Goal: Task Accomplishment & Management: Complete application form

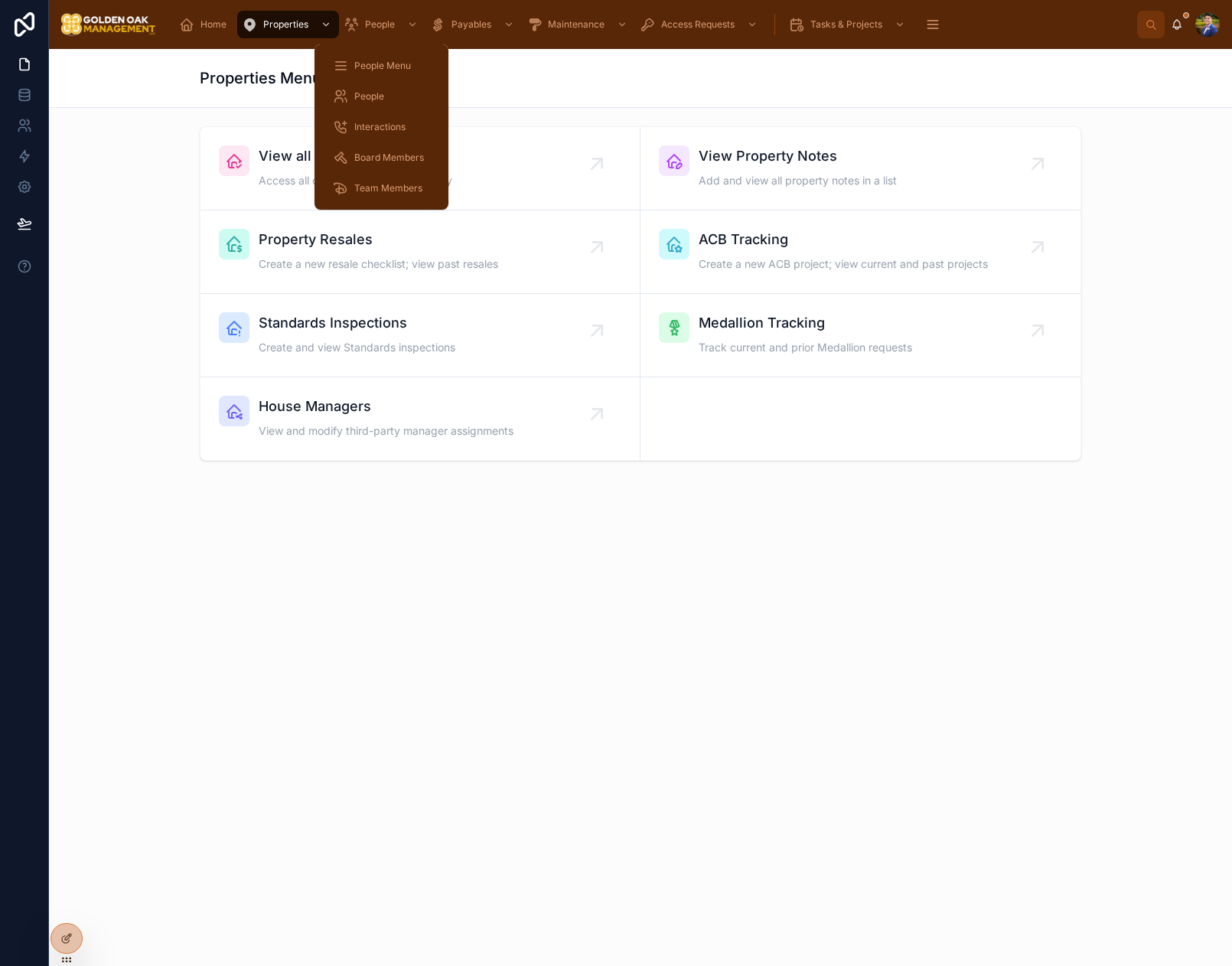
click at [398, 131] on span "Interactions" at bounding box center [380, 127] width 51 height 13
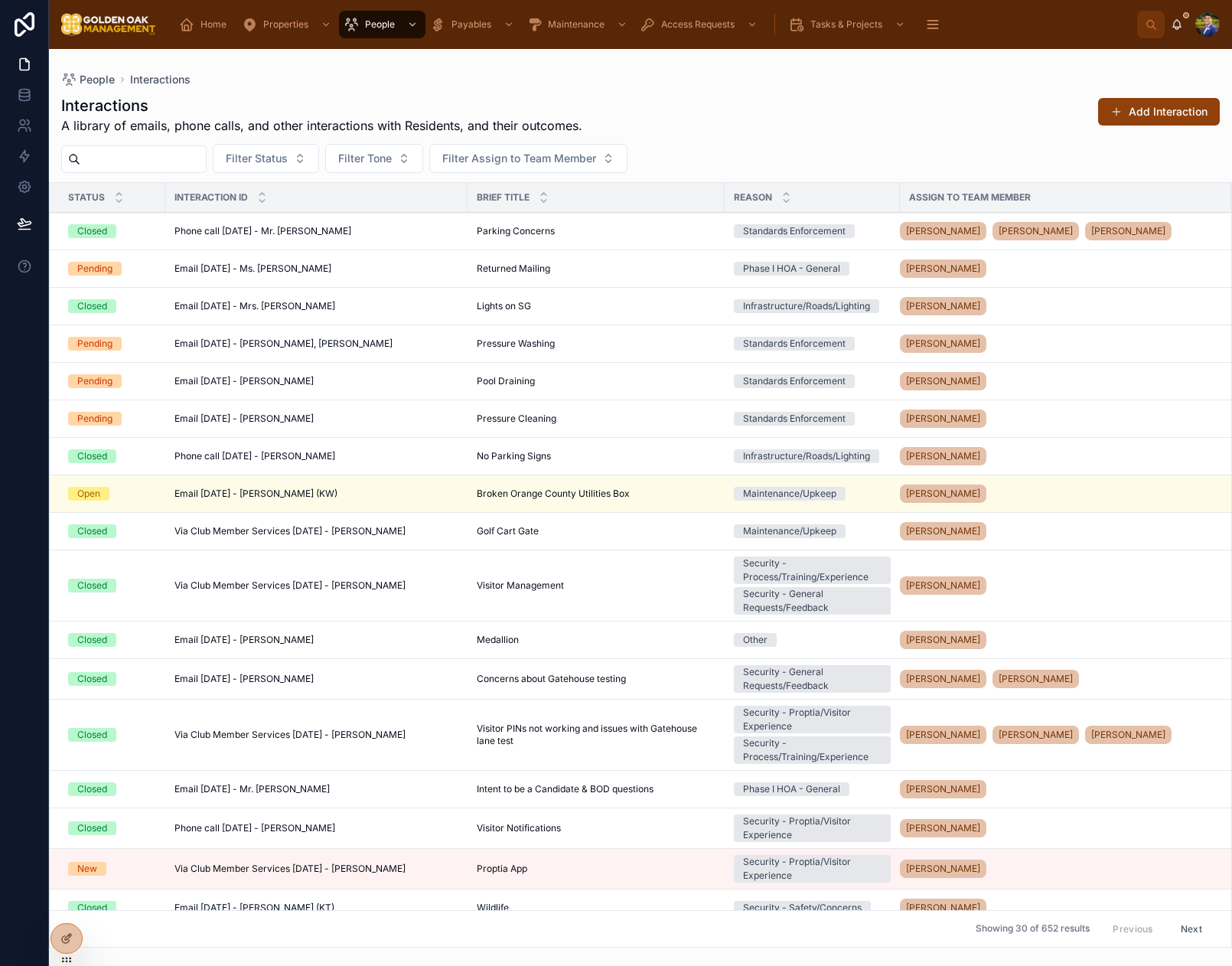
click at [181, 161] on input "text" at bounding box center [143, 159] width 126 height 22
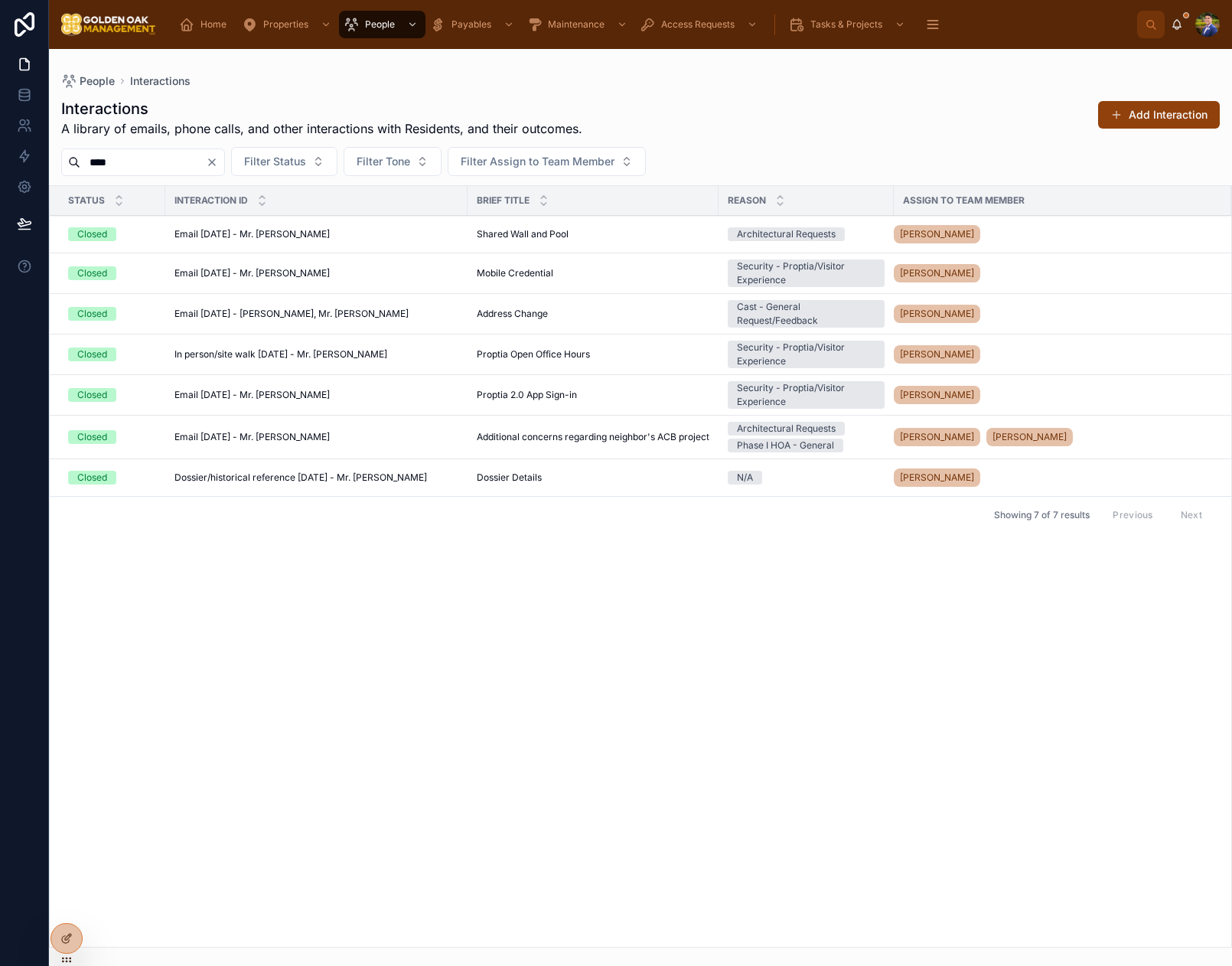
type input "****"
click at [1161, 117] on button "Add Interaction" at bounding box center [1159, 114] width 122 height 28
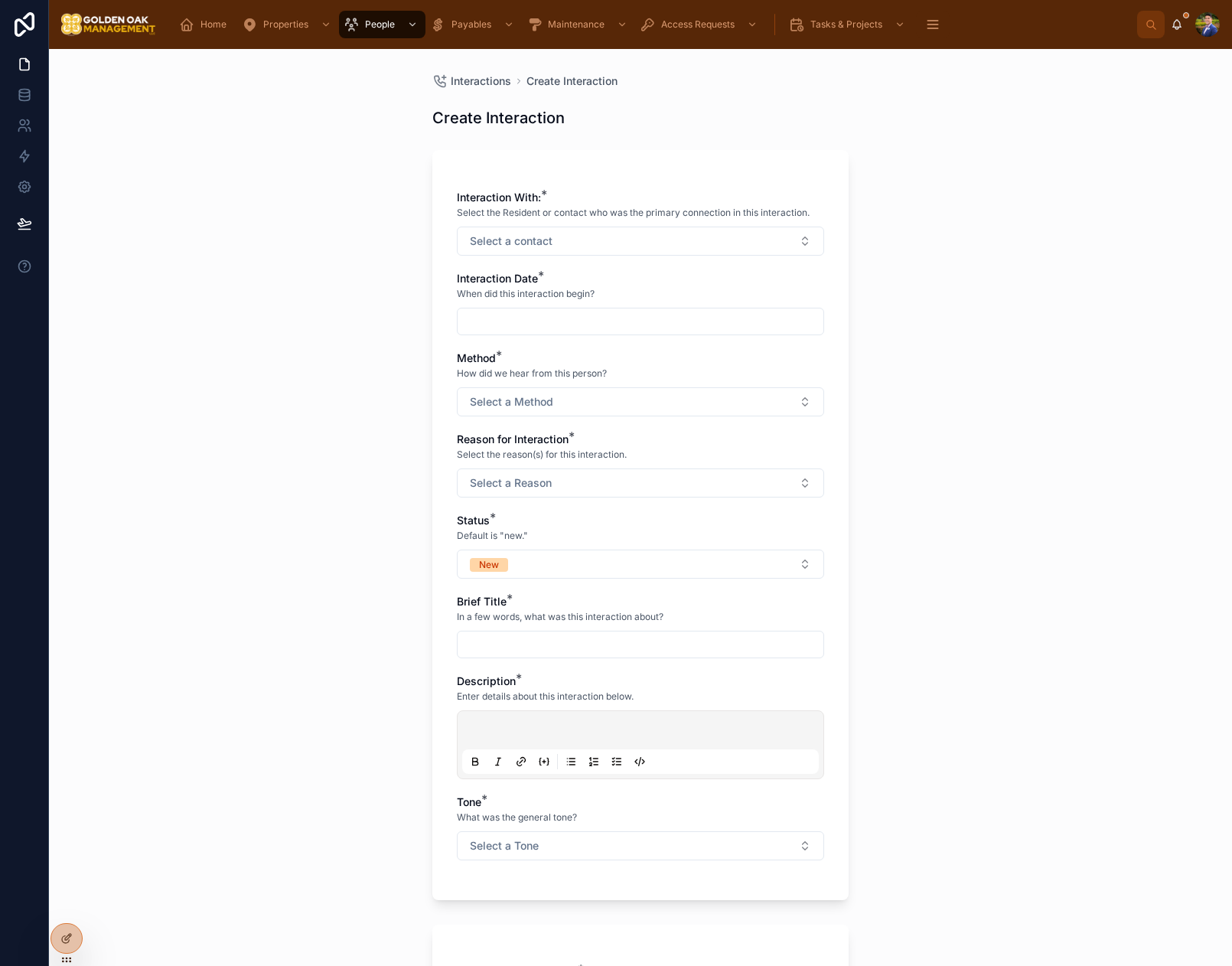
click at [645, 234] on button "Select a contact" at bounding box center [640, 241] width 367 height 29
type input "****"
click at [628, 310] on div "Mr. [PERSON_NAME]" at bounding box center [640, 303] width 213 height 24
click at [480, 314] on input "text" at bounding box center [640, 323] width 365 height 22
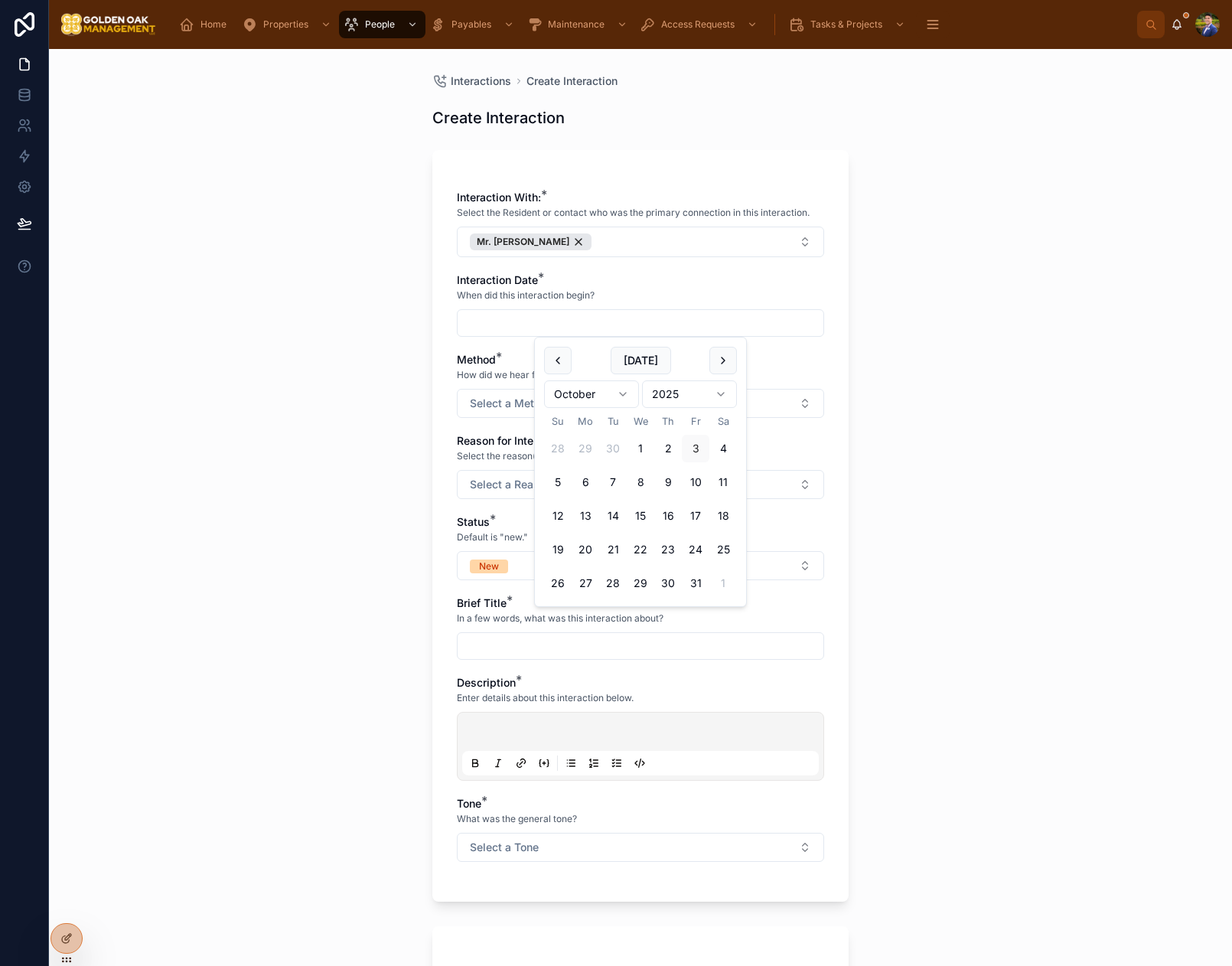
drag, startPoint x: 697, startPoint y: 446, endPoint x: 863, endPoint y: 411, distance: 169.6
click at [700, 444] on button "3" at bounding box center [695, 448] width 28 height 28
type input "*********"
drag, startPoint x: 1004, startPoint y: 367, endPoint x: 800, endPoint y: 376, distance: 204.2
click at [1003, 366] on div "Interactions Create Interaction Create Interaction Interaction With: * Select t…" at bounding box center [641, 507] width 1184 height 917
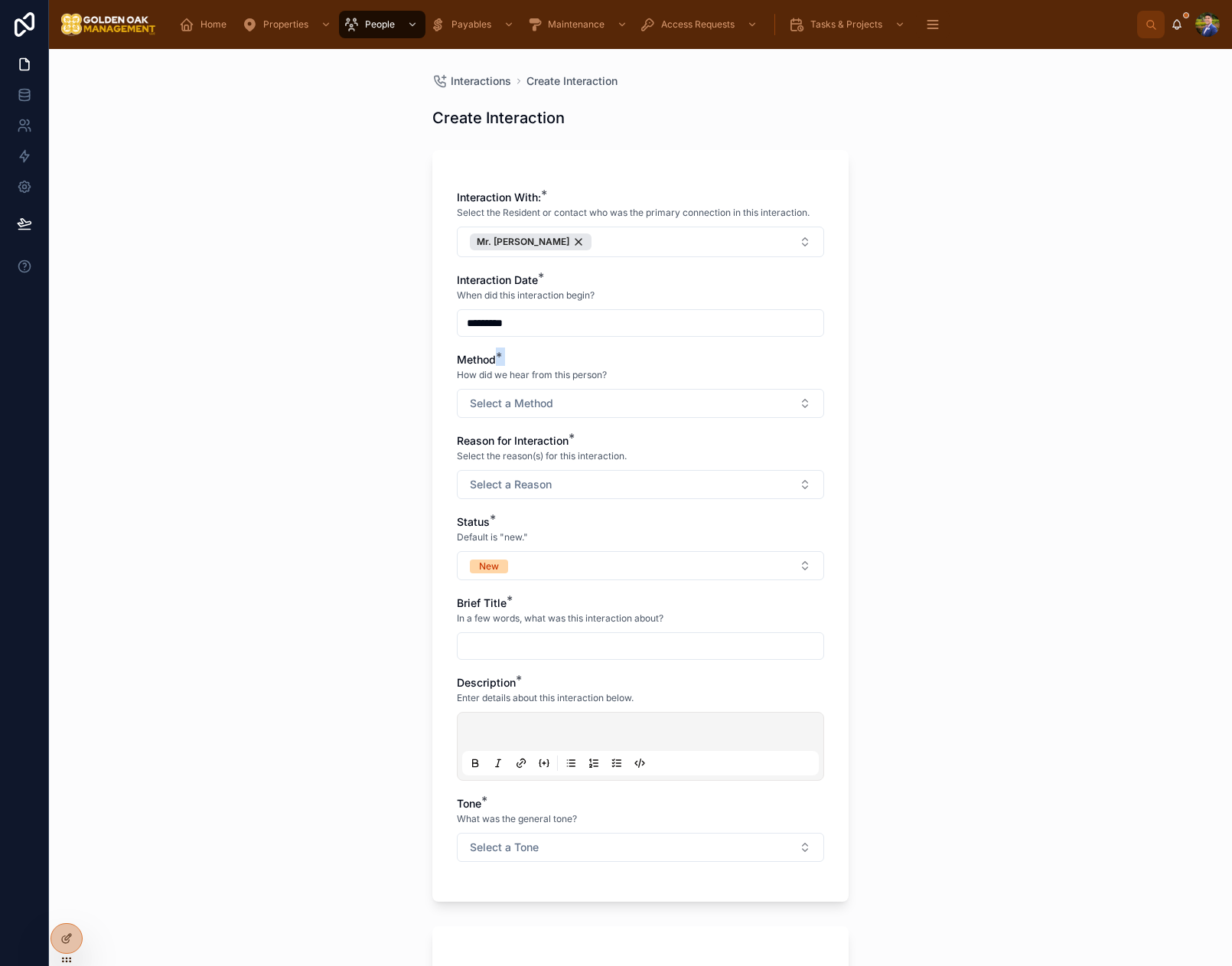
click at [628, 395] on button "Select a Method" at bounding box center [640, 403] width 367 height 29
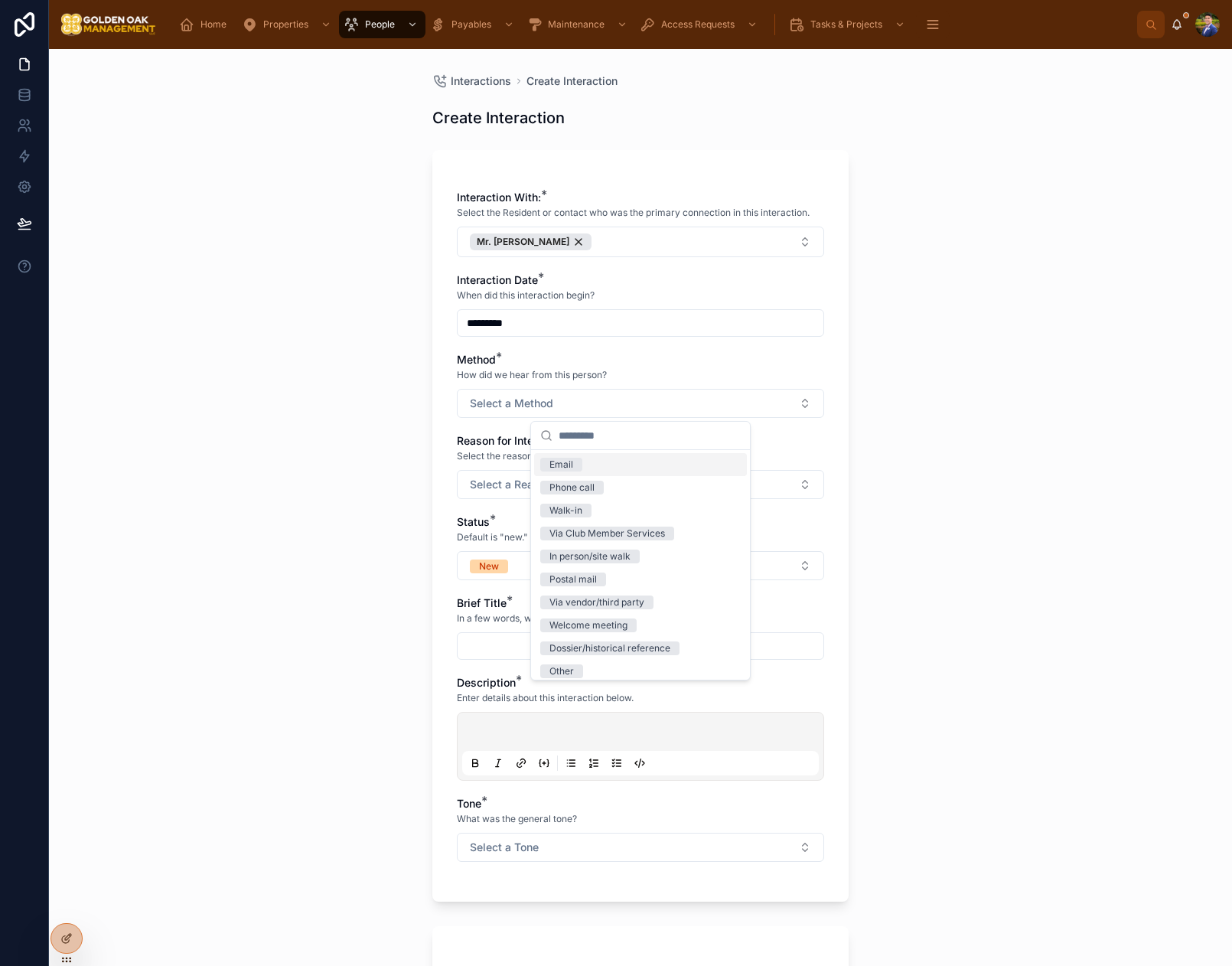
click at [583, 461] on div "Email" at bounding box center [640, 465] width 213 height 23
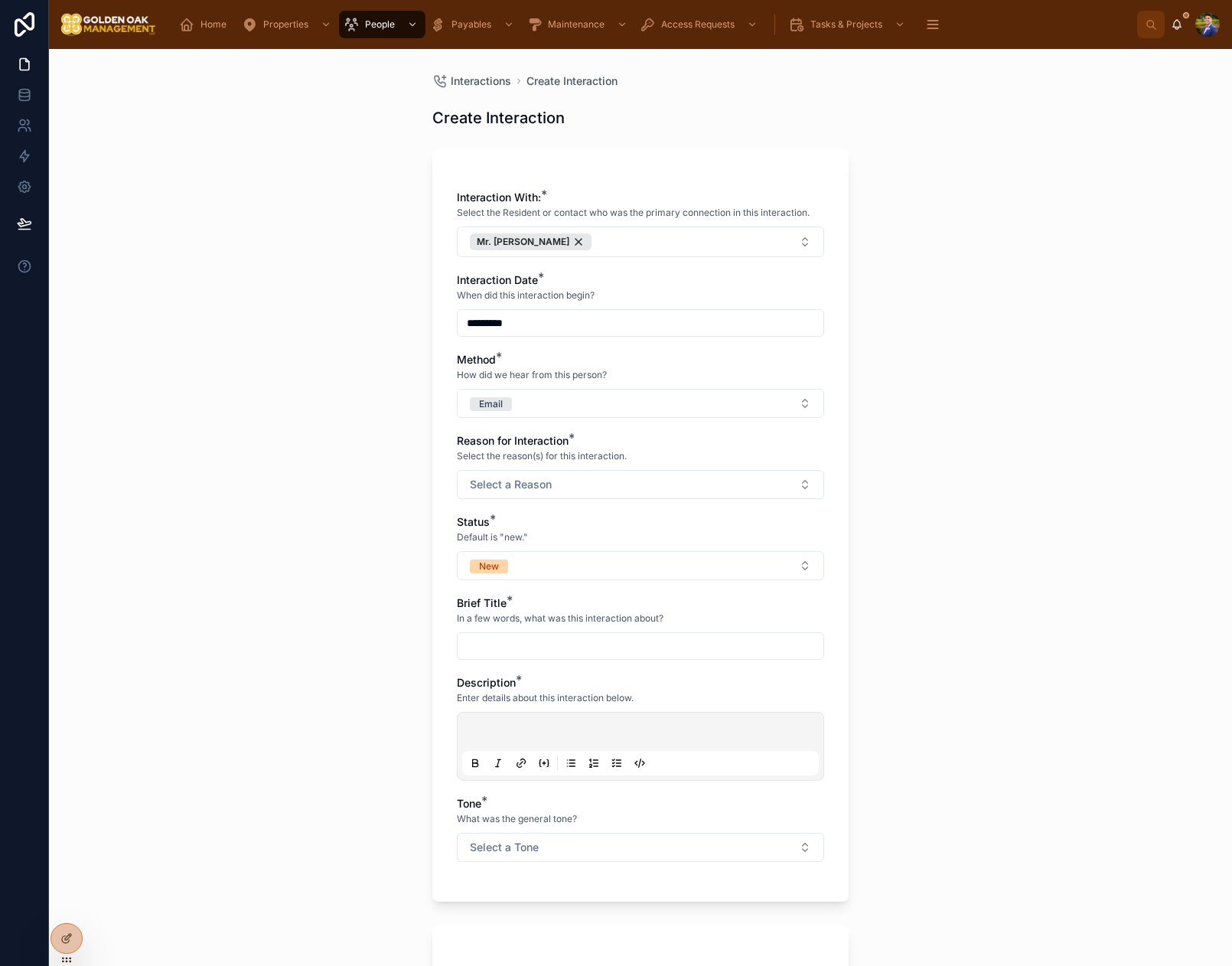
click at [481, 491] on span "Select a Reason" at bounding box center [510, 484] width 82 height 15
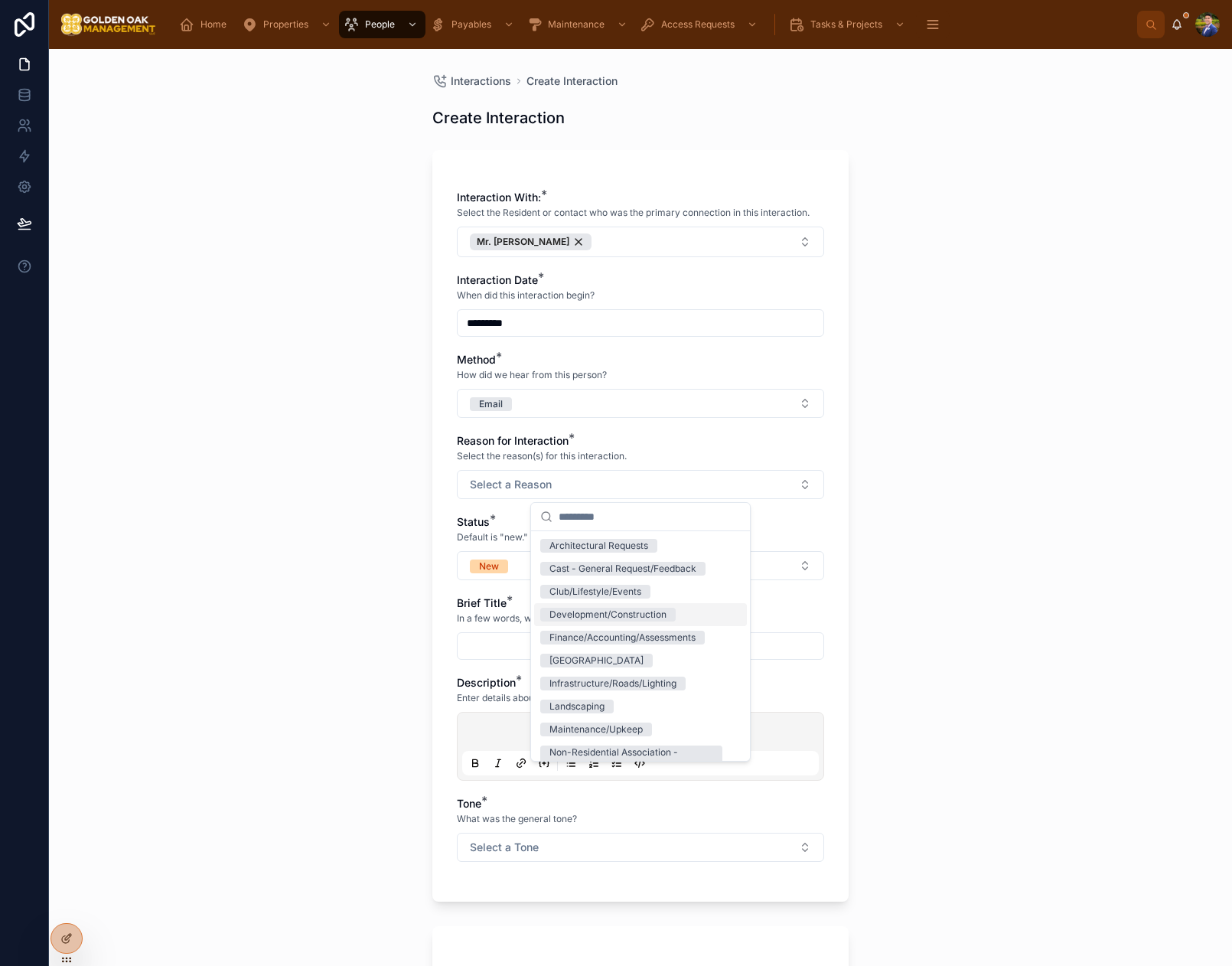
click at [681, 620] on div "Development/Construction" at bounding box center [640, 615] width 213 height 23
drag, startPoint x: 373, startPoint y: 530, endPoint x: 427, endPoint y: 549, distance: 57.2
click at [373, 530] on div "Interactions Create Interaction Create Interaction Interaction With: * Select t…" at bounding box center [641, 507] width 1184 height 917
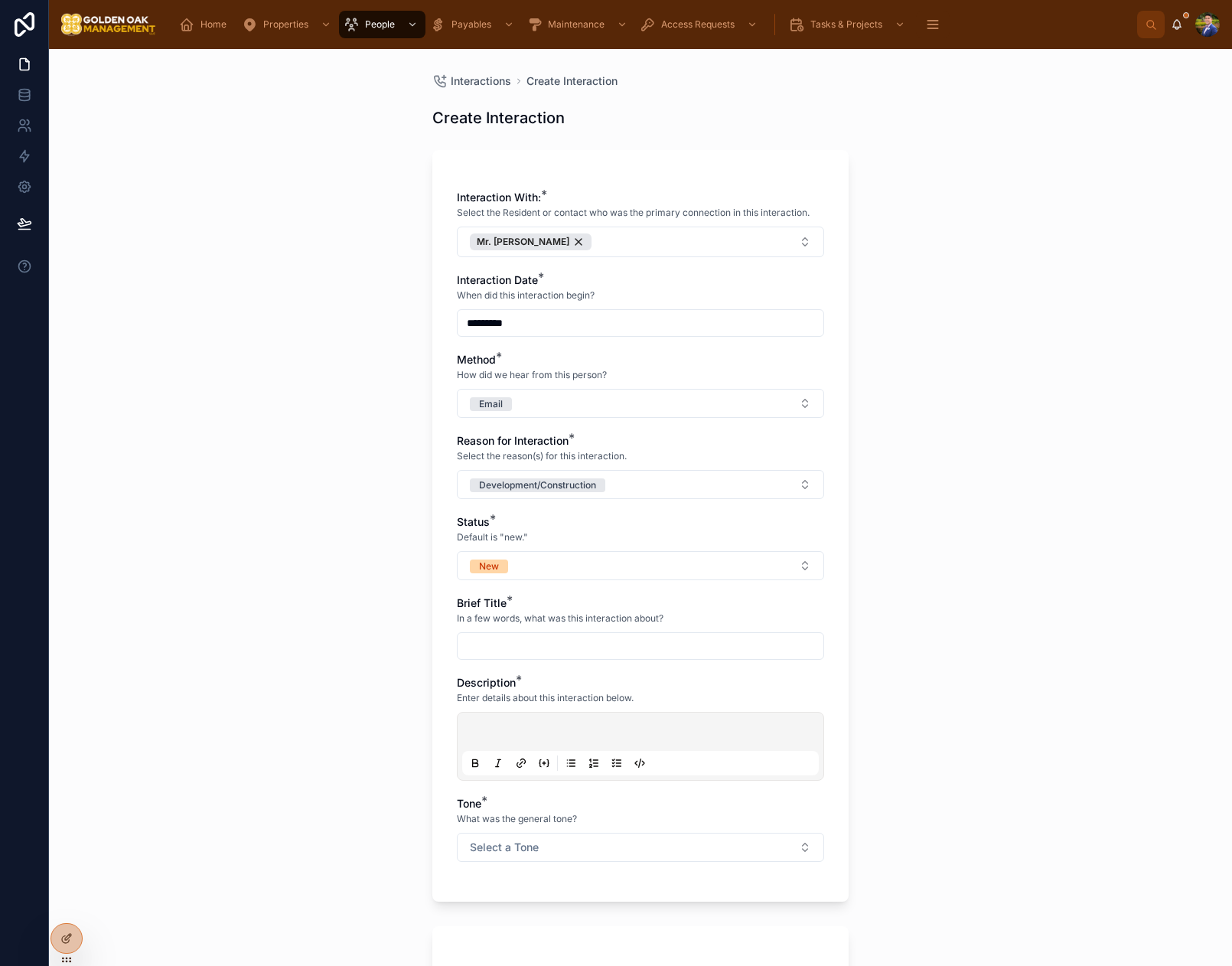
click at [542, 570] on button "New" at bounding box center [640, 566] width 367 height 29
click at [597, 711] on div "Closed" at bounding box center [640, 718] width 213 height 23
click at [529, 660] on div "Interaction With: * Select the Resident or contact who was the primary connecti…" at bounding box center [640, 532] width 367 height 687
click at [531, 647] on input "text" at bounding box center [640, 645] width 365 height 22
type input "********"
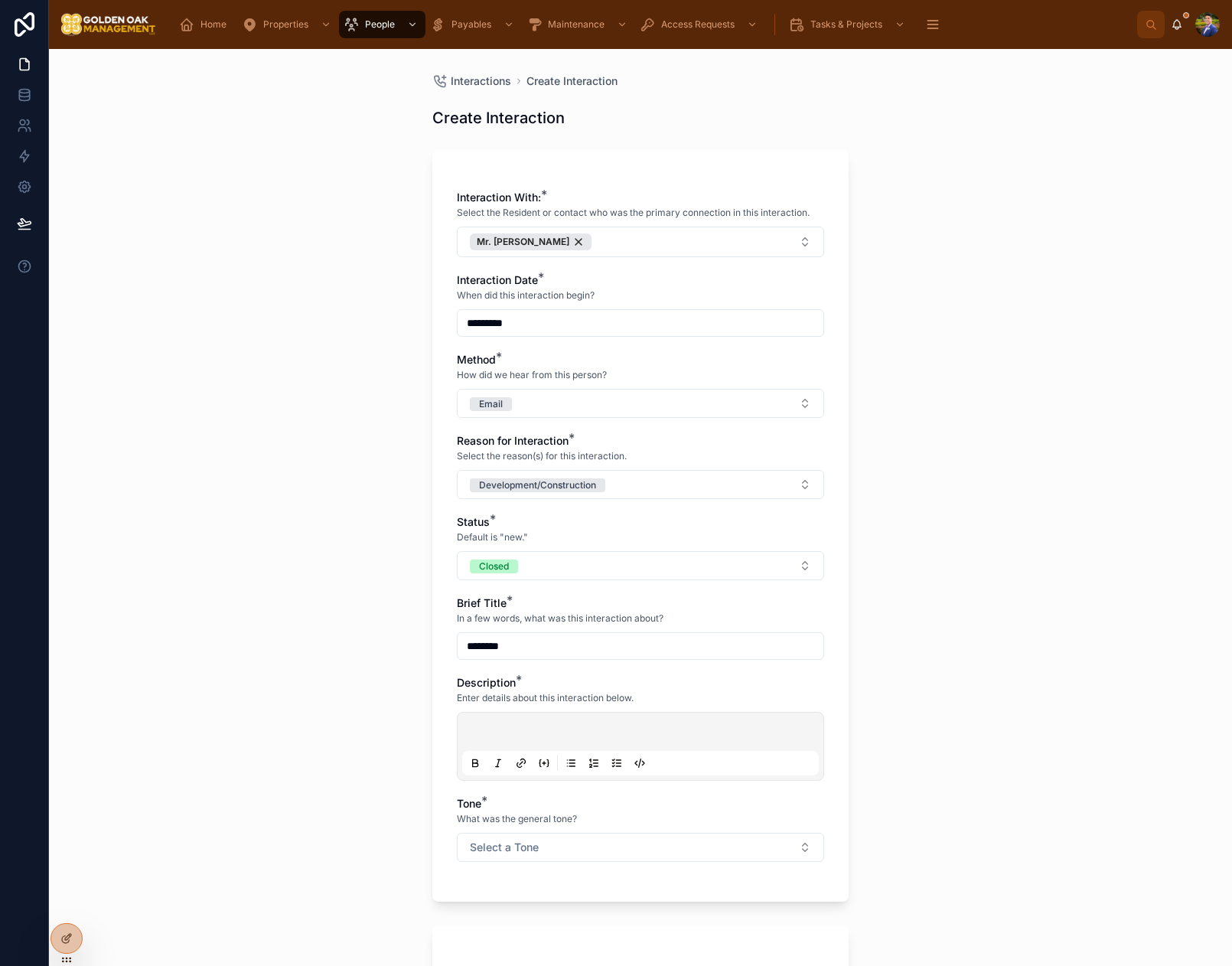
click at [536, 720] on div at bounding box center [640, 746] width 356 height 58
click at [533, 721] on div at bounding box center [640, 746] width 356 height 58
click at [501, 738] on p at bounding box center [643, 733] width 356 height 15
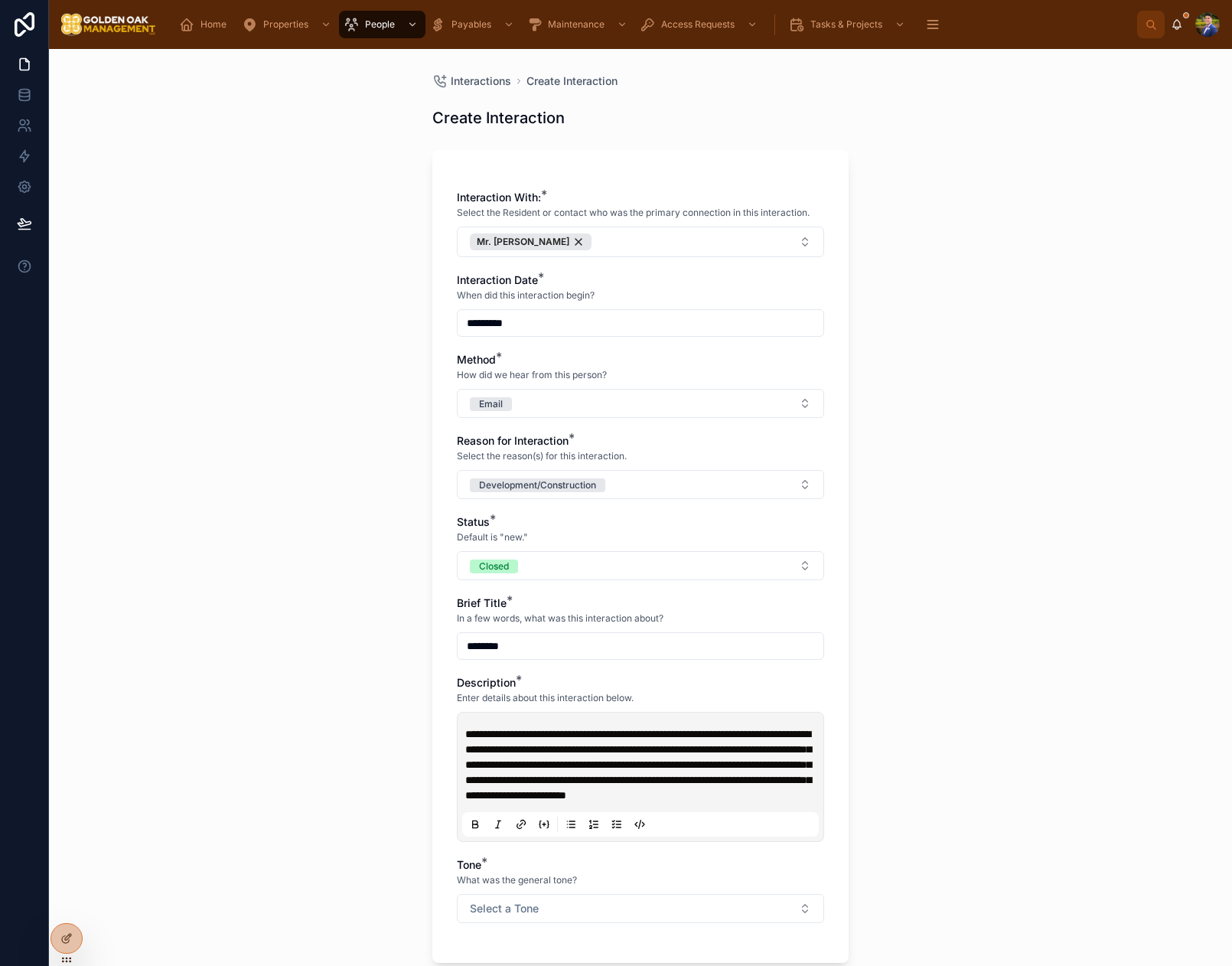
drag, startPoint x: 518, startPoint y: 729, endPoint x: 551, endPoint y: 735, distance: 33.5
click at [518, 730] on span "**********" at bounding box center [638, 764] width 346 height 72
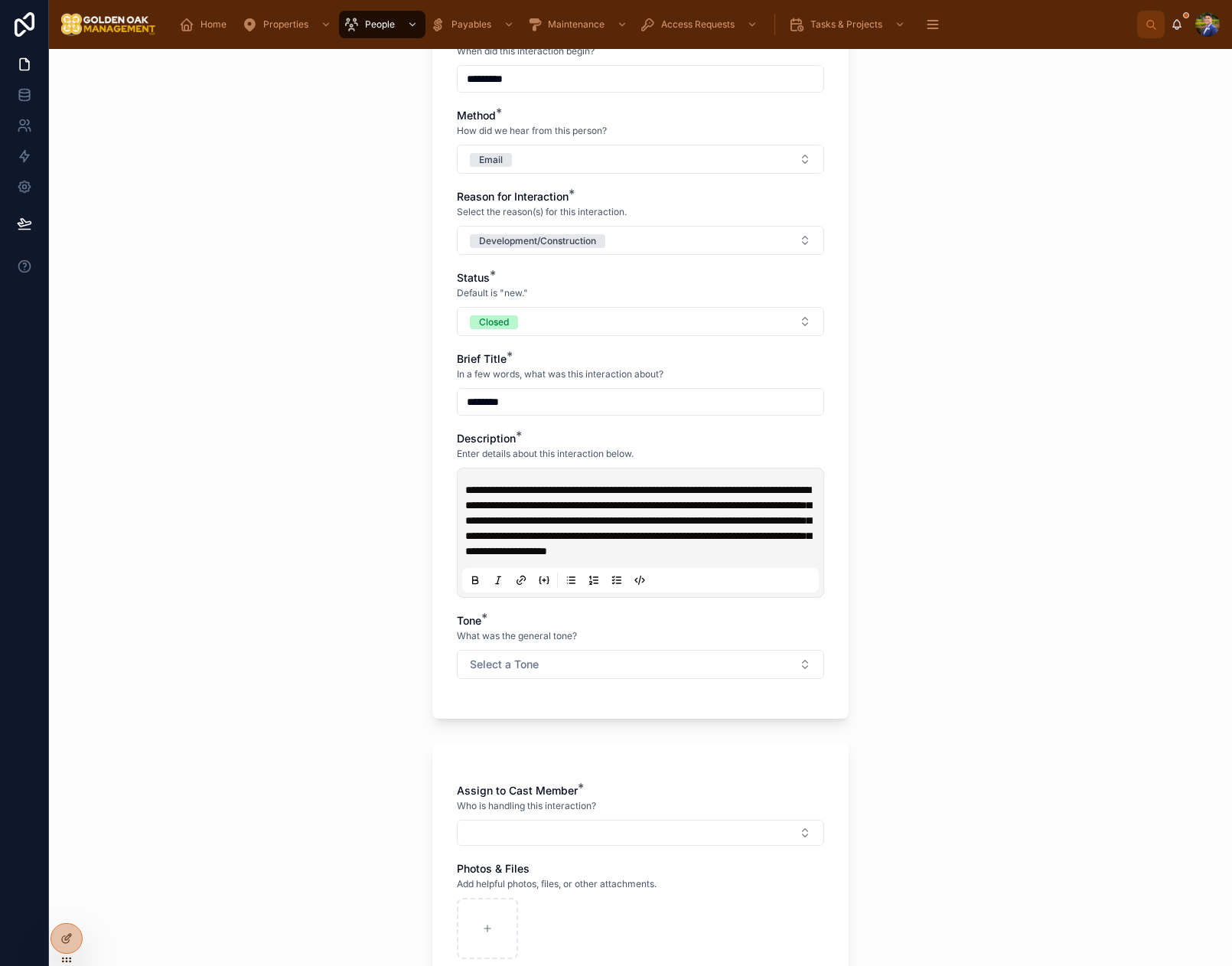
scroll to position [261, 0]
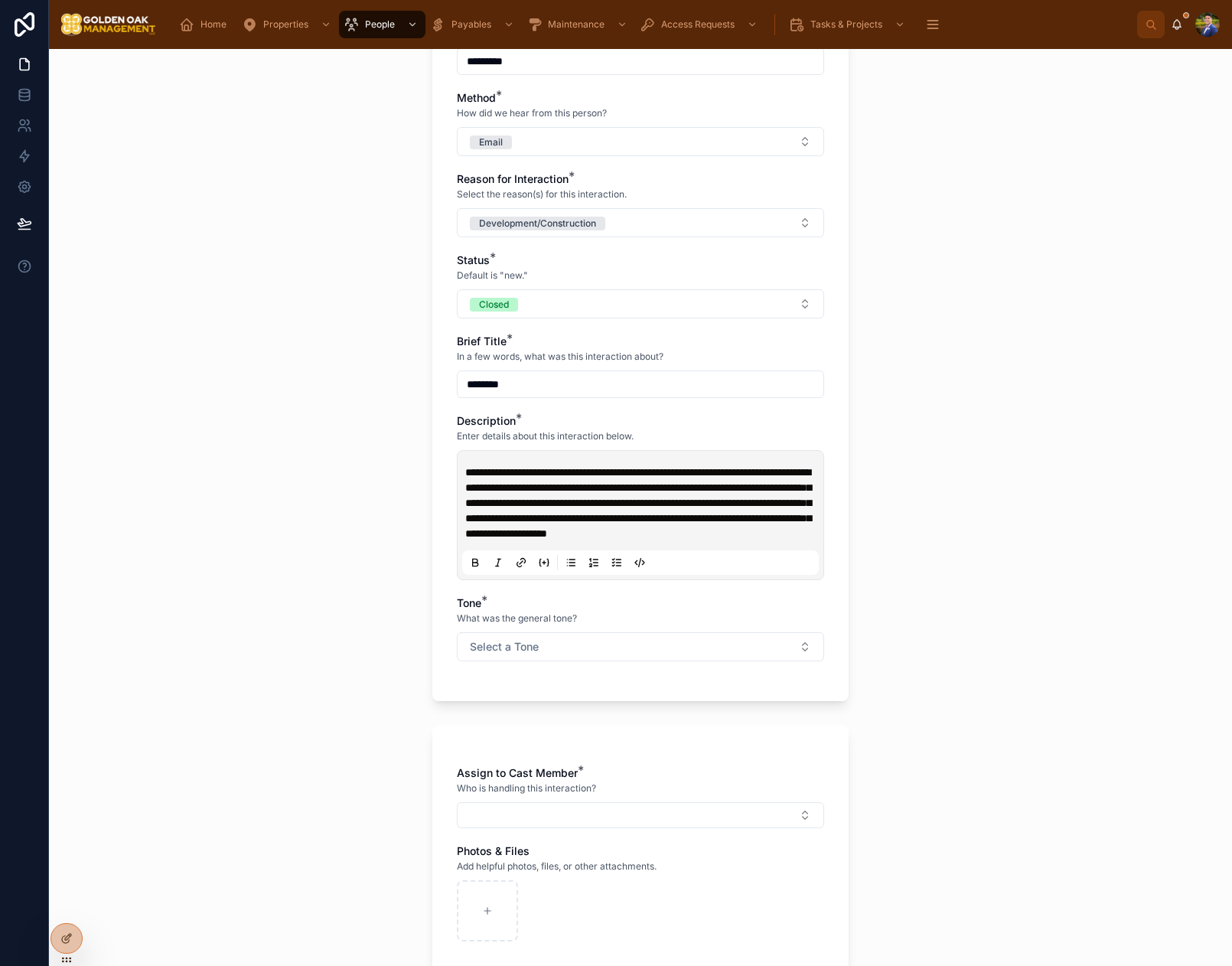
click at [515, 661] on button "Select a Tone" at bounding box center [640, 646] width 367 height 29
click at [576, 743] on div "Neutral" at bounding box center [566, 745] width 32 height 13
click at [557, 819] on button "Select Button" at bounding box center [640, 814] width 367 height 26
click at [588, 891] on span "[PERSON_NAME]" at bounding box center [585, 890] width 88 height 15
click at [335, 797] on div "**********" at bounding box center [641, 507] width 1184 height 917
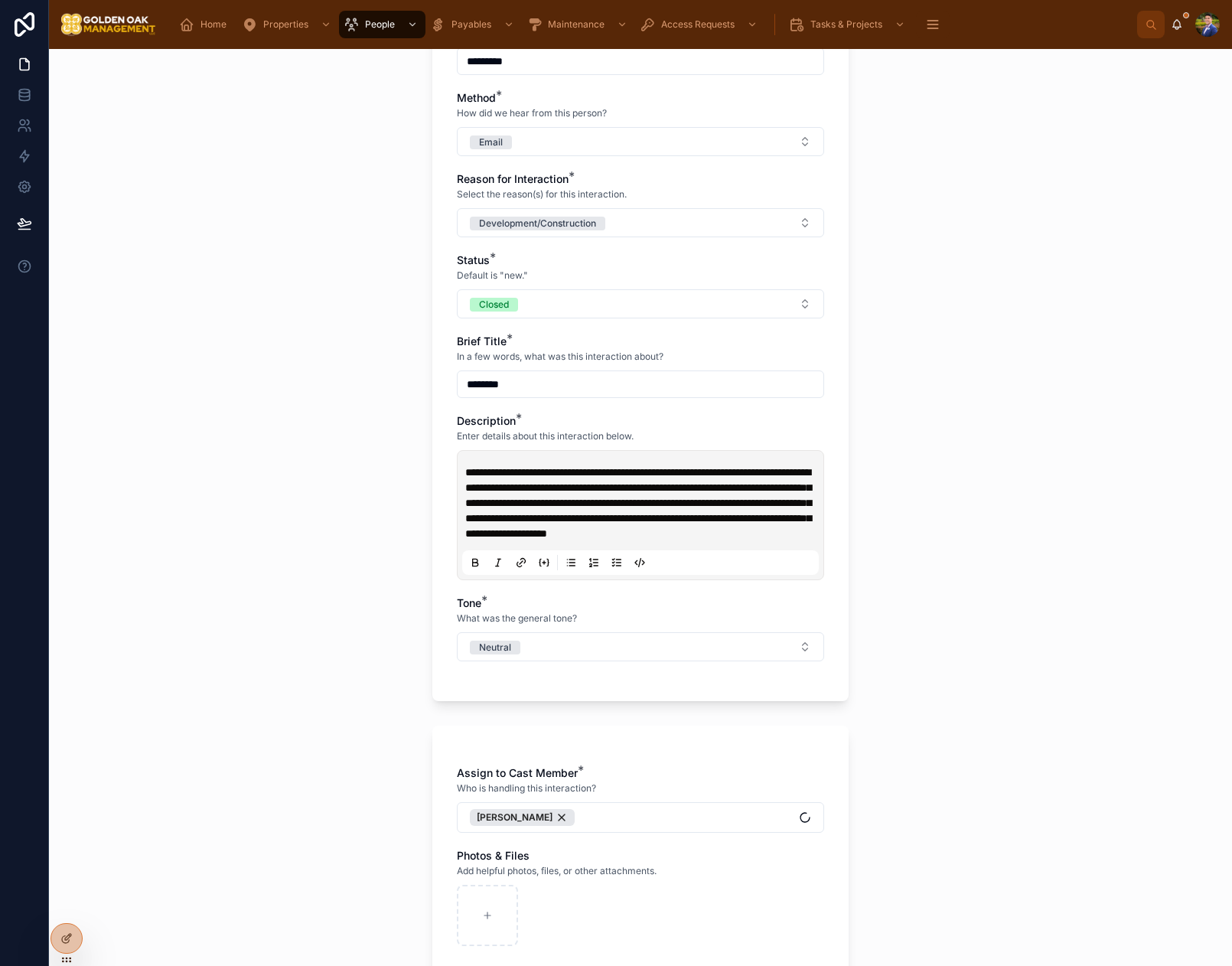
scroll to position [447, 0]
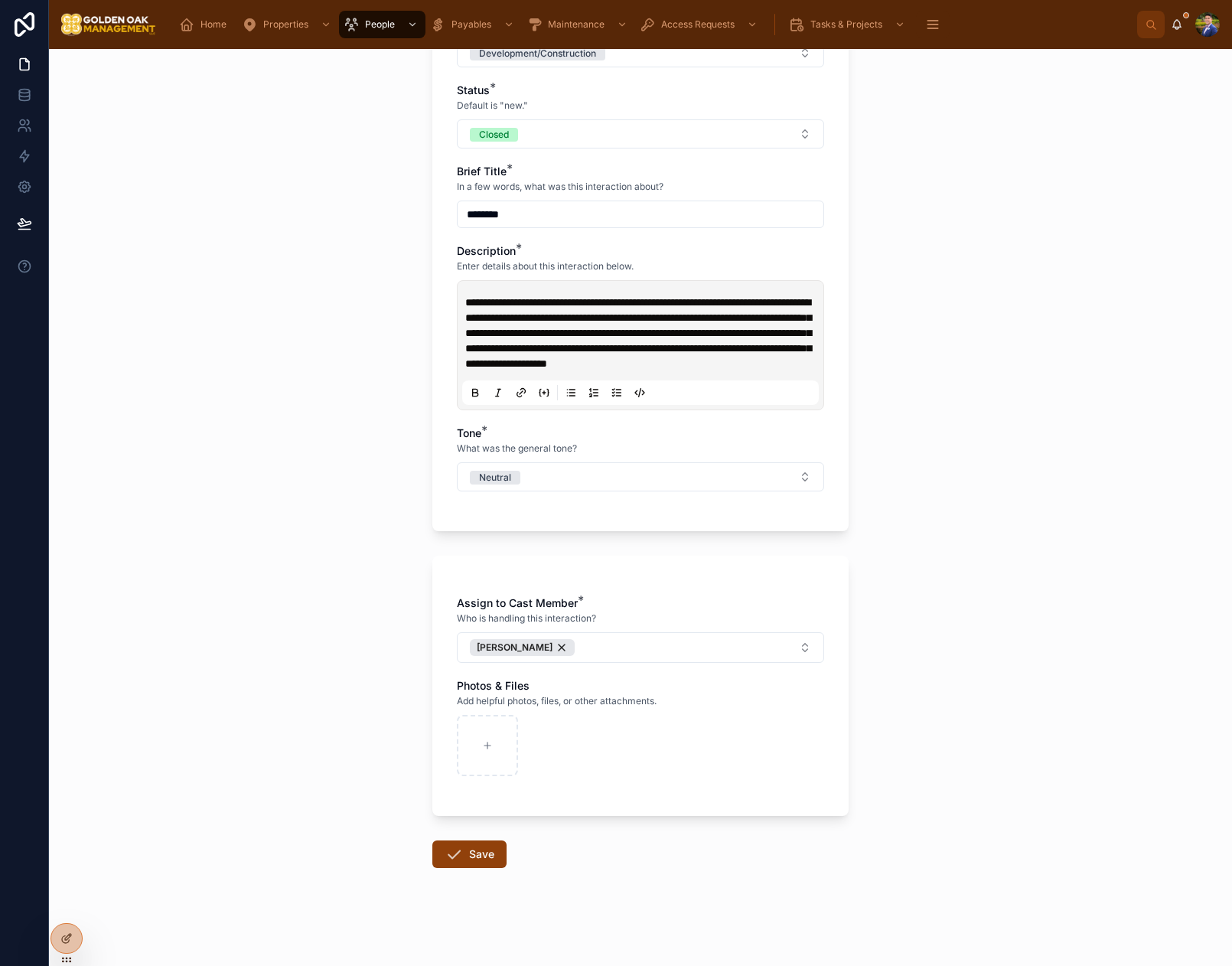
click at [484, 850] on button "Save" at bounding box center [470, 854] width 75 height 28
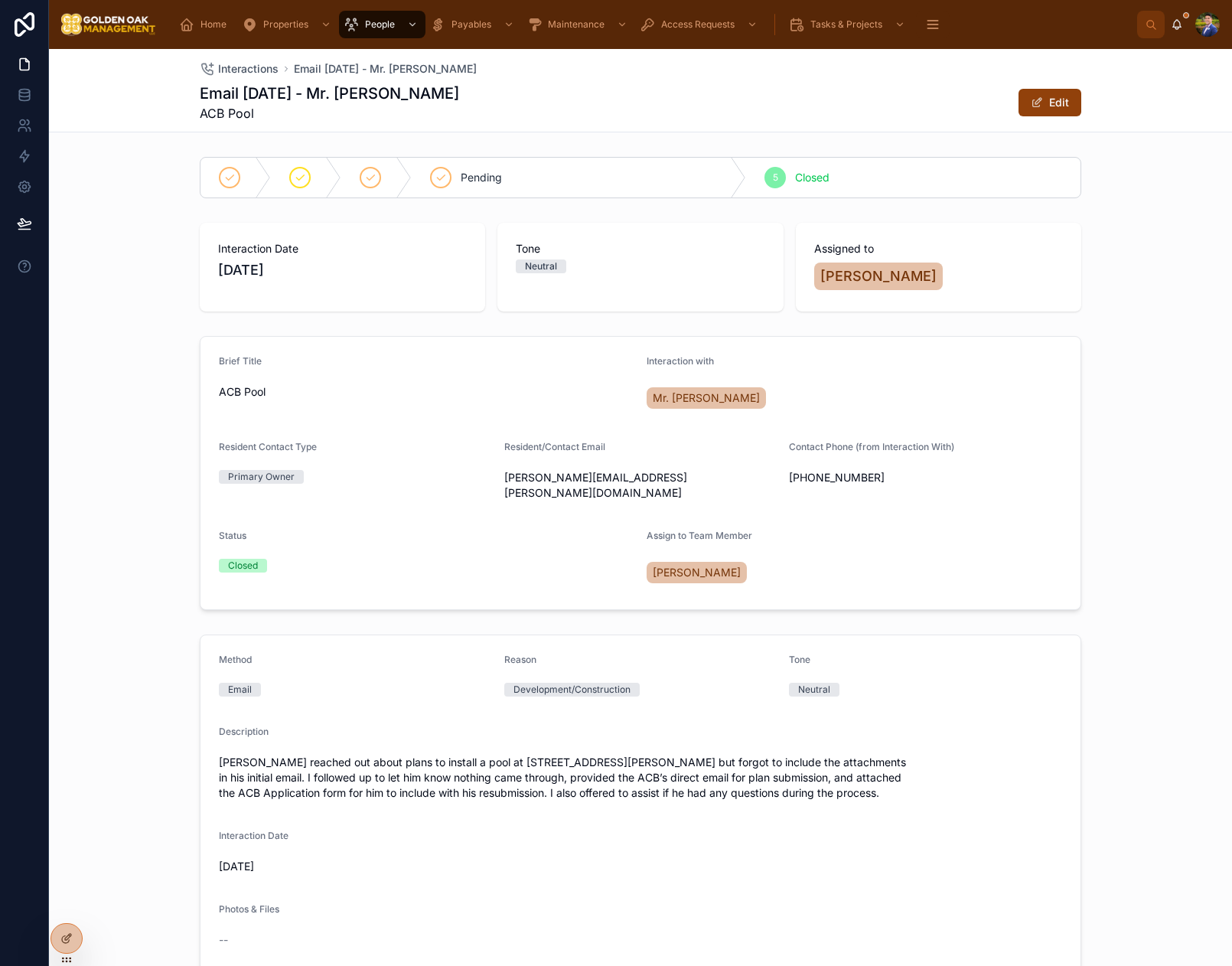
click at [253, 70] on span "Interactions" at bounding box center [248, 68] width 60 height 15
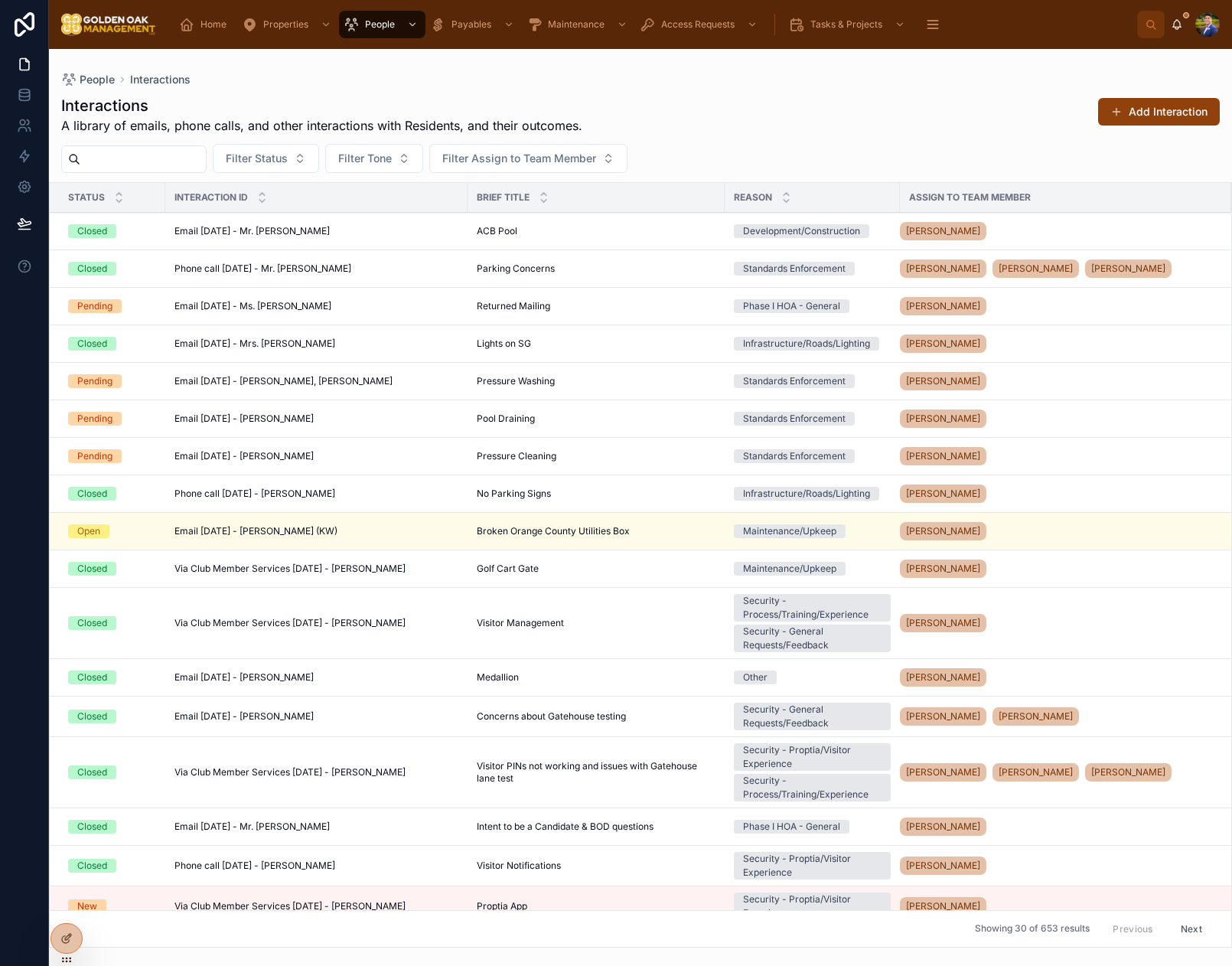
click at [1155, 120] on button "Add Interaction" at bounding box center [1159, 111] width 122 height 28
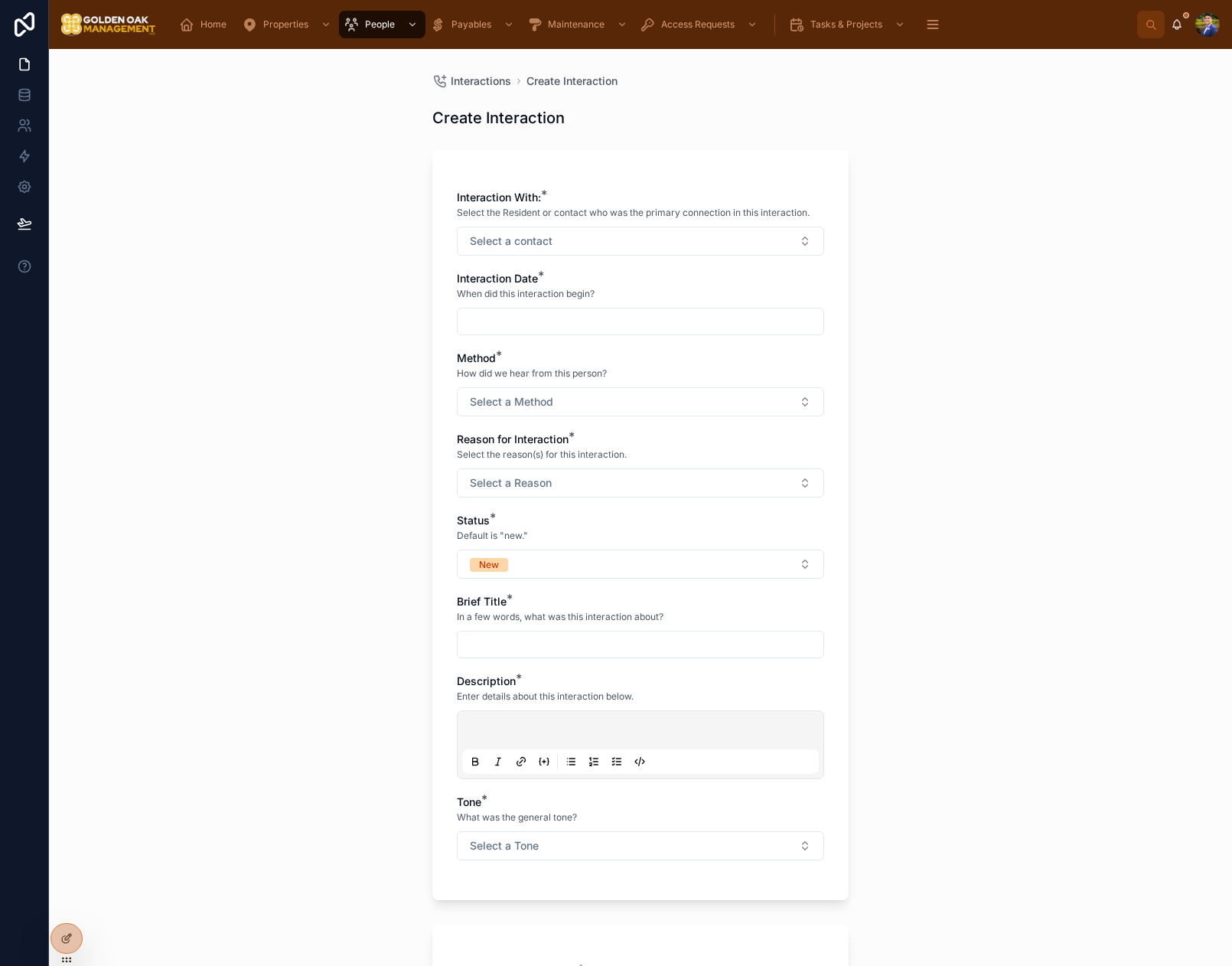
click at [543, 238] on span "Select a contact" at bounding box center [511, 241] width 83 height 15
type input "***"
click at [630, 304] on div "[PERSON_NAME]" at bounding box center [640, 303] width 213 height 24
click at [504, 314] on input "text" at bounding box center [640, 323] width 365 height 22
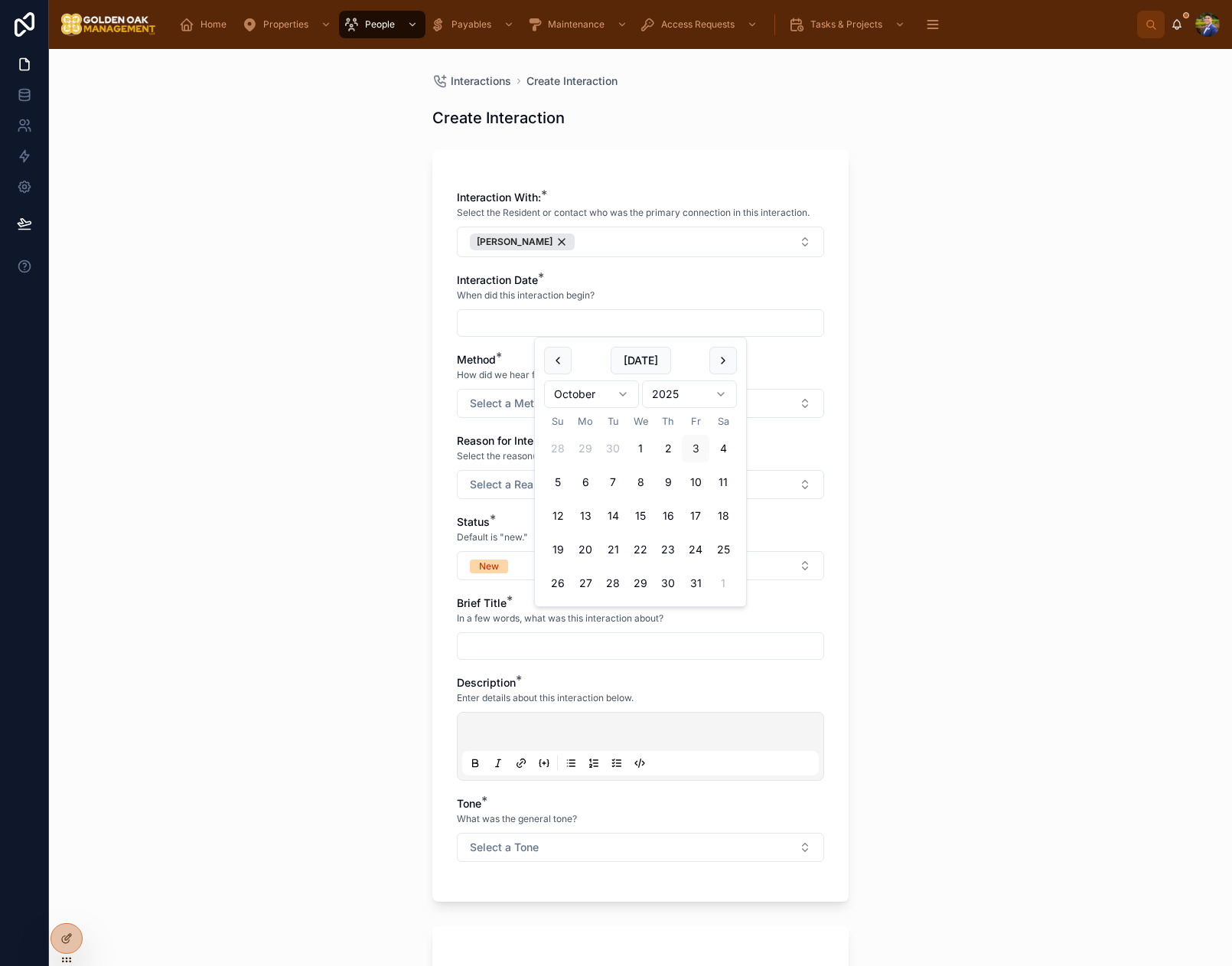
click at [700, 453] on button "3" at bounding box center [695, 448] width 28 height 28
type input "*********"
drag, startPoint x: 936, startPoint y: 438, endPoint x: 879, endPoint y: 440, distance: 57.0
click at [936, 438] on div "Interactions Create Interaction Create Interaction Interaction With: * Select t…" at bounding box center [641, 507] width 1184 height 917
click at [671, 410] on button "Select a Method" at bounding box center [640, 403] width 367 height 29
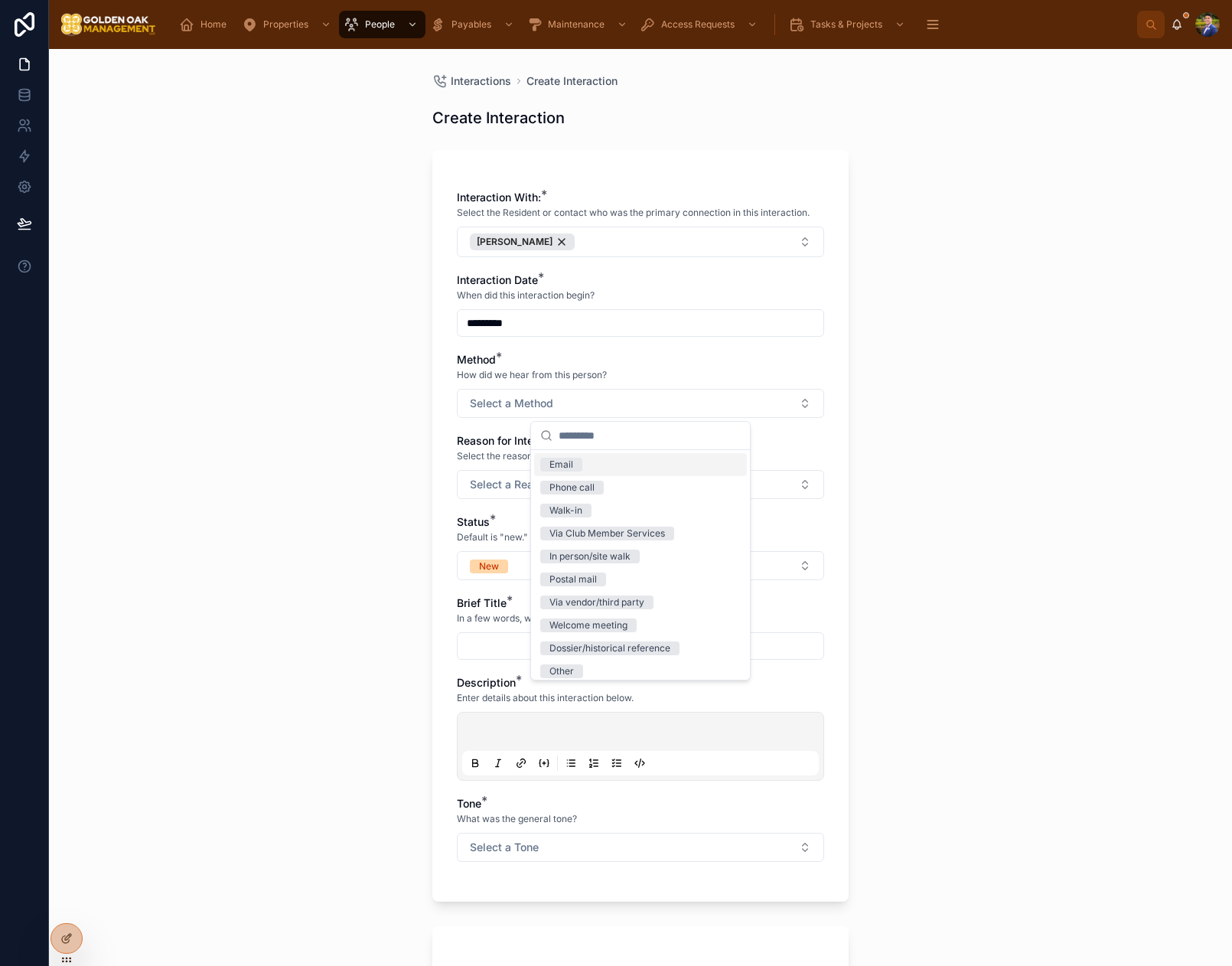
click at [598, 468] on div "Email" at bounding box center [640, 465] width 213 height 23
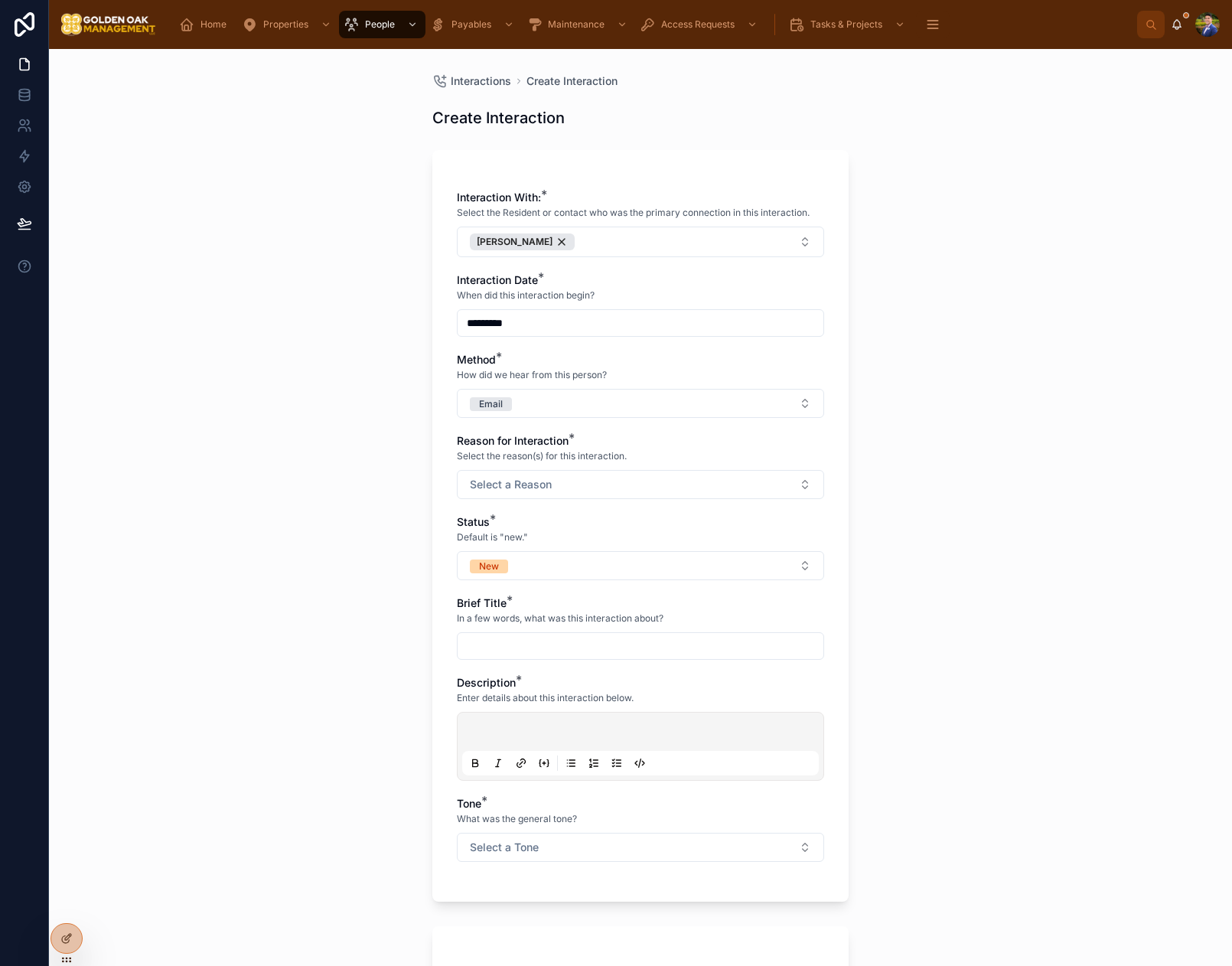
click at [502, 475] on button "Select a Reason" at bounding box center [640, 484] width 367 height 29
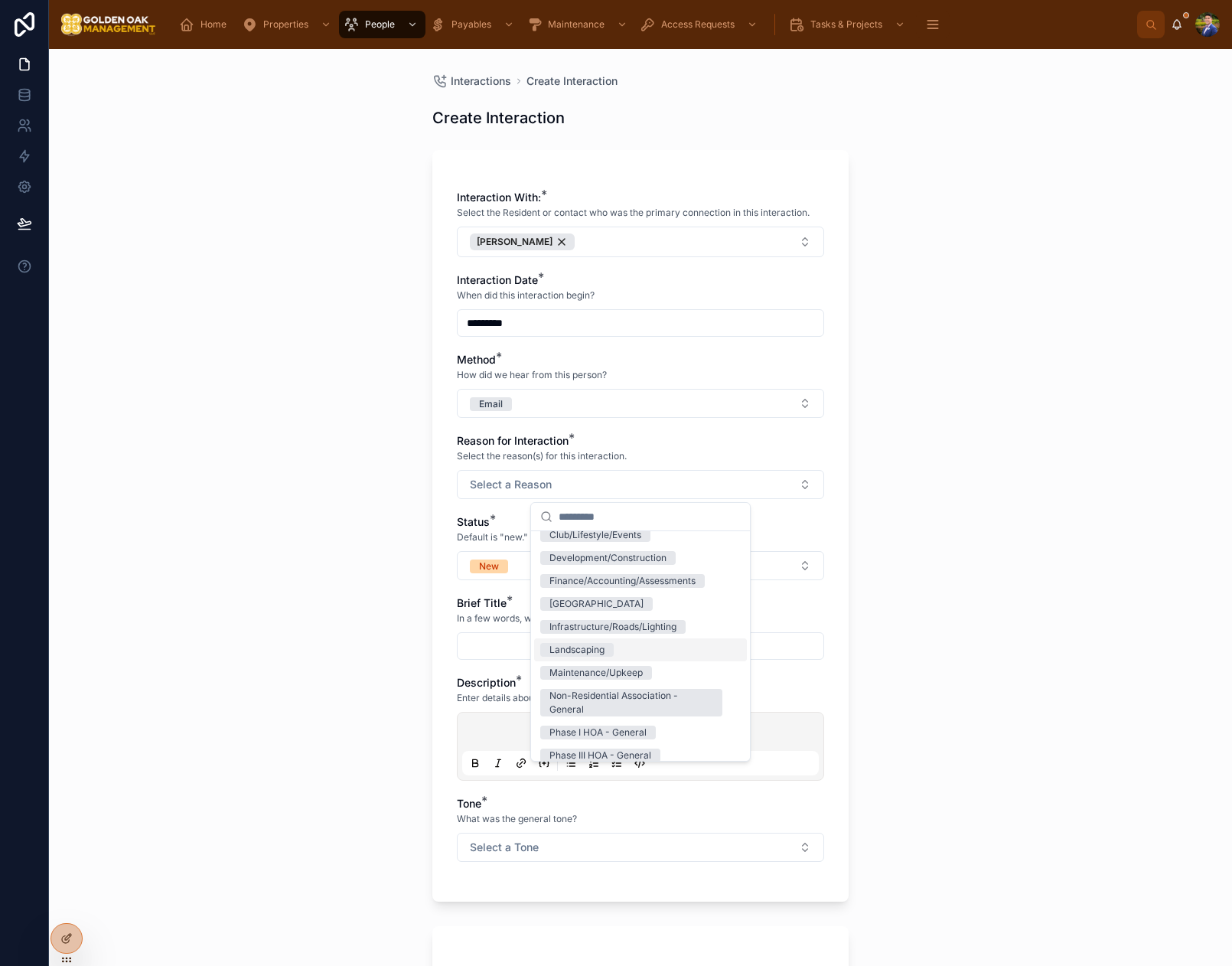
scroll to position [62, 0]
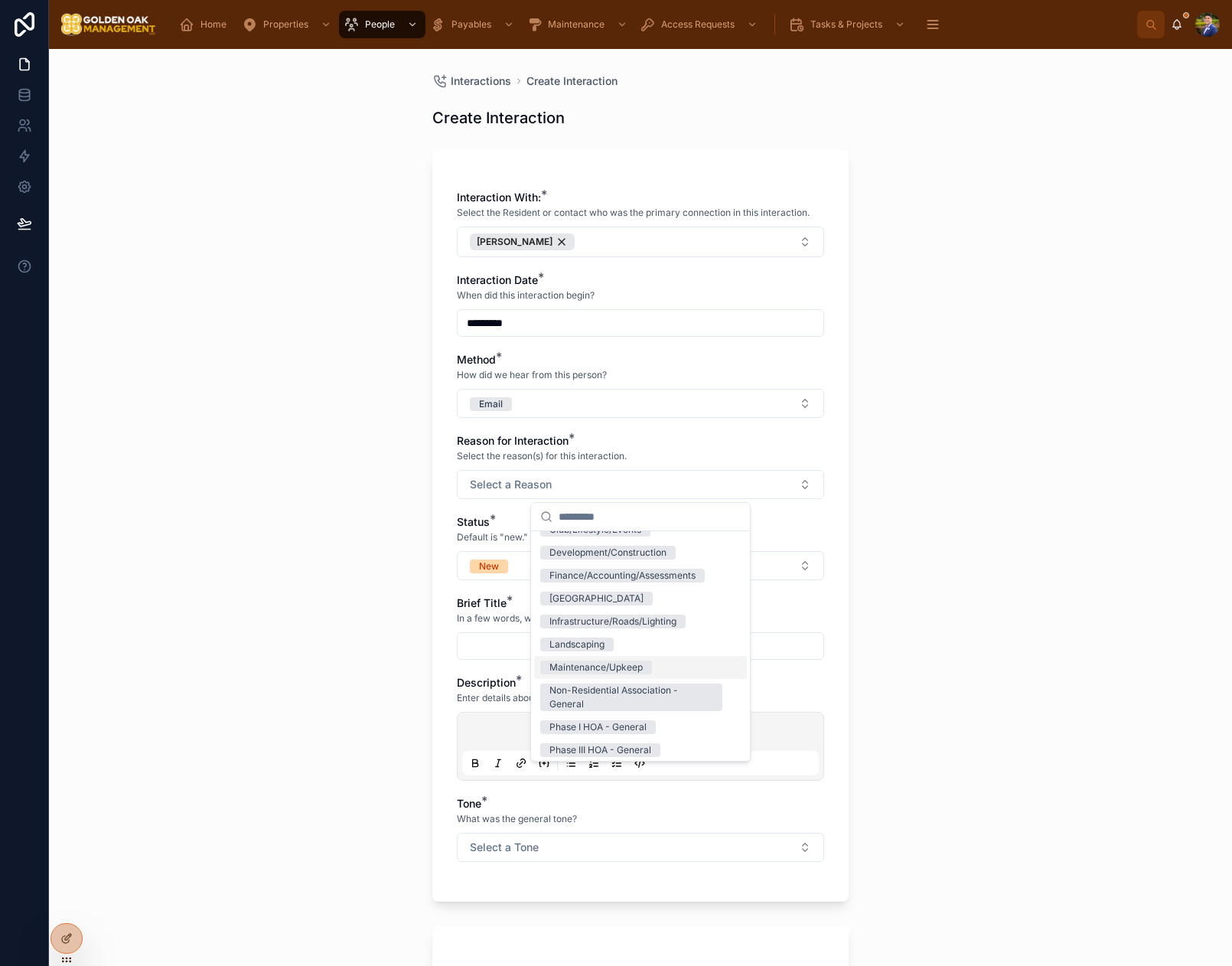
click at [634, 659] on div "Maintenance/Upkeep" at bounding box center [640, 667] width 213 height 23
click at [360, 573] on div "Interactions Create Interaction Create Interaction Interaction With: * Select t…" at bounding box center [641, 507] width 1184 height 917
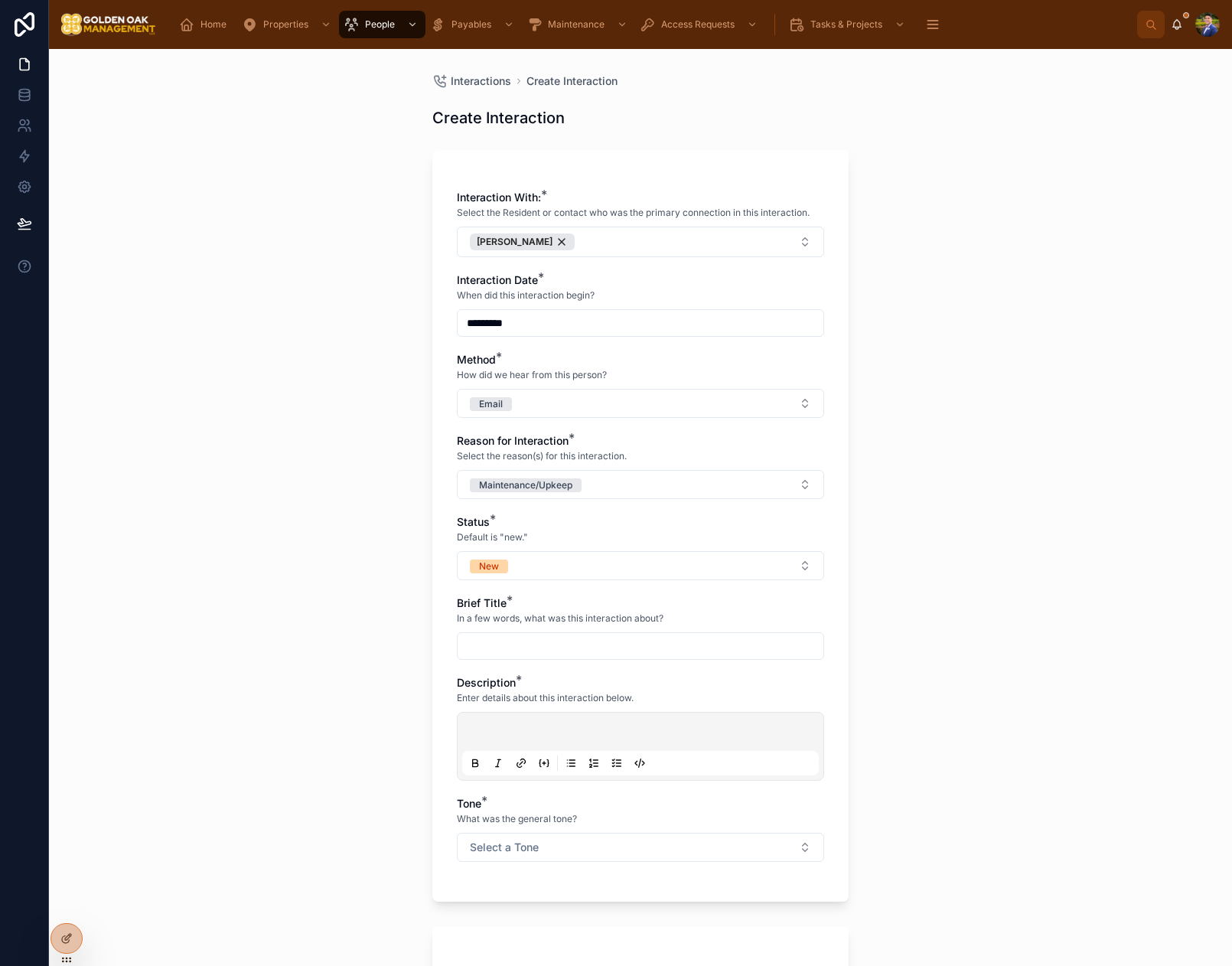
click at [512, 557] on button "New" at bounding box center [640, 566] width 367 height 29
click at [568, 712] on div "Closed" at bounding box center [564, 718] width 30 height 13
click at [536, 655] on input "text" at bounding box center [640, 645] width 365 height 22
type input "**********"
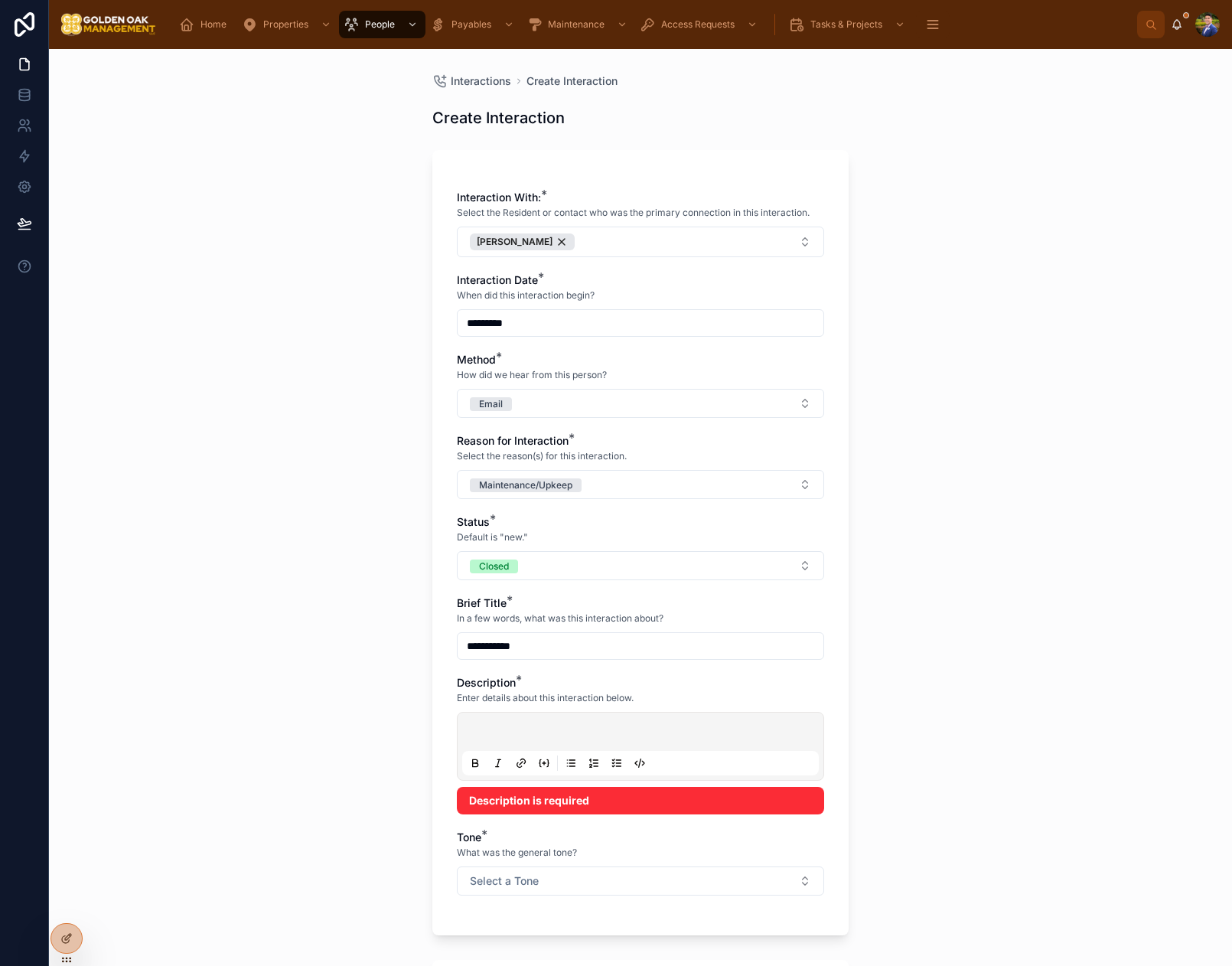
click at [551, 732] on p at bounding box center [643, 733] width 356 height 15
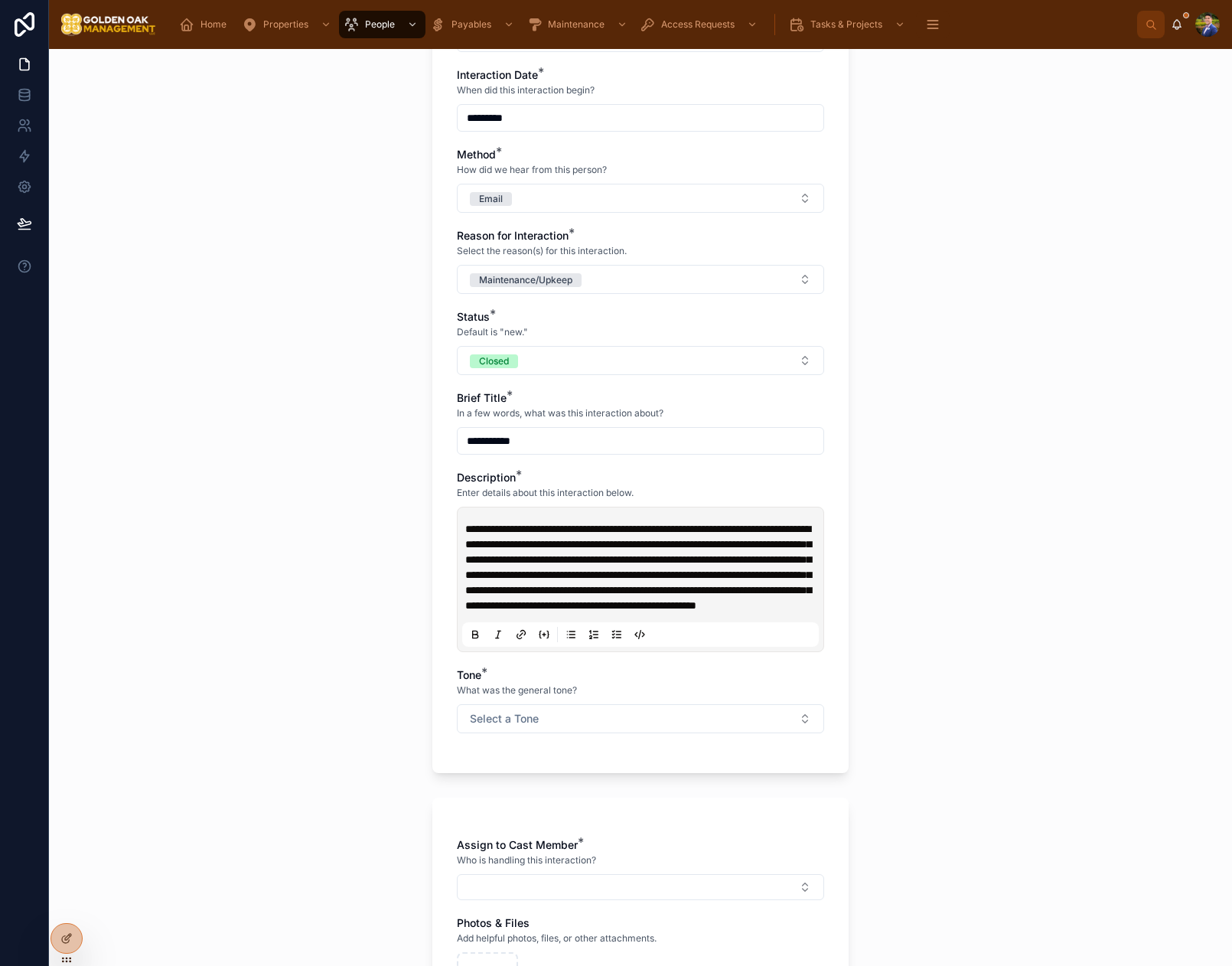
scroll to position [208, 0]
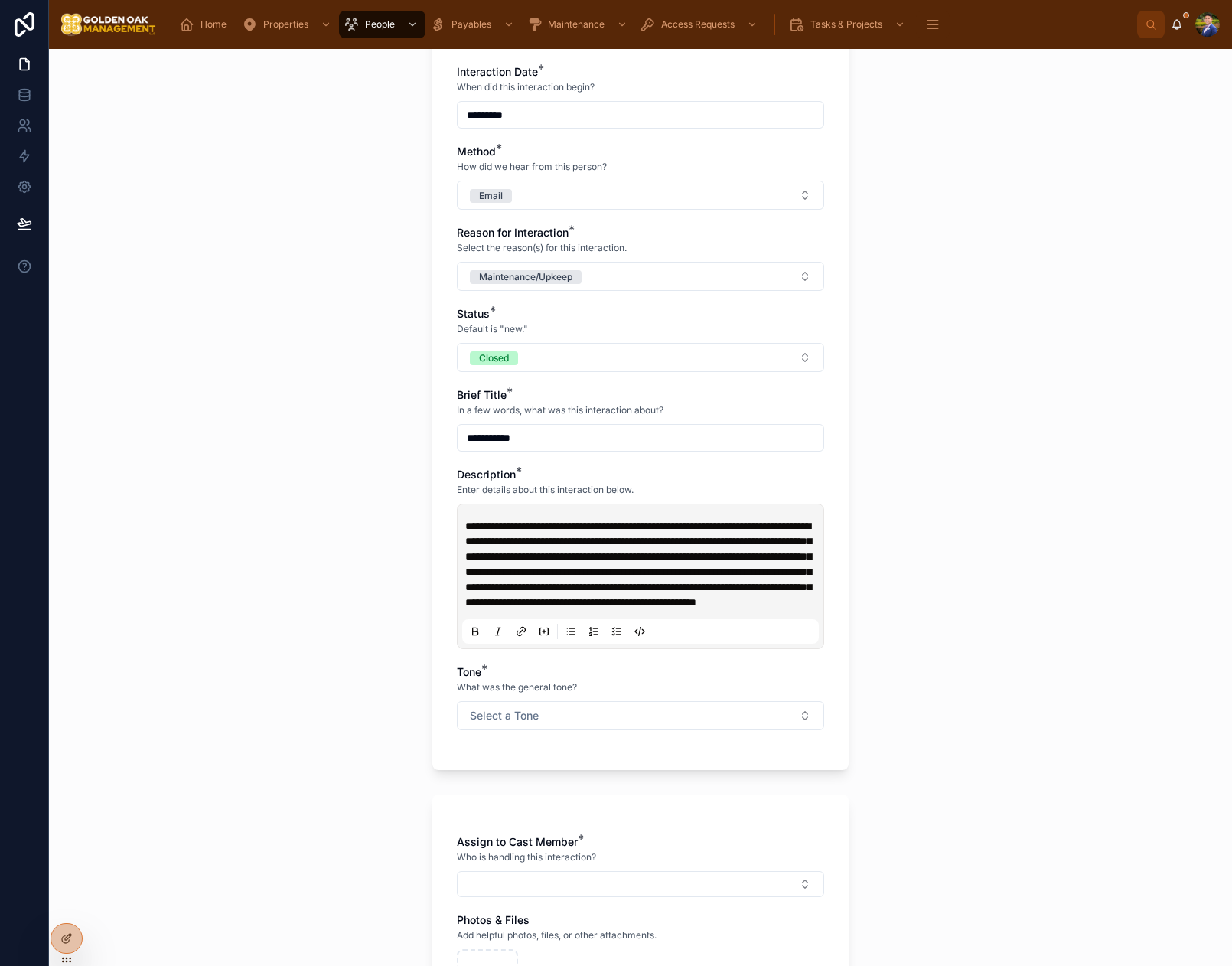
click at [627, 730] on button "Select a Tone" at bounding box center [640, 716] width 367 height 29
click at [646, 854] on div "Negative/Complaint" at bounding box center [640, 853] width 213 height 23
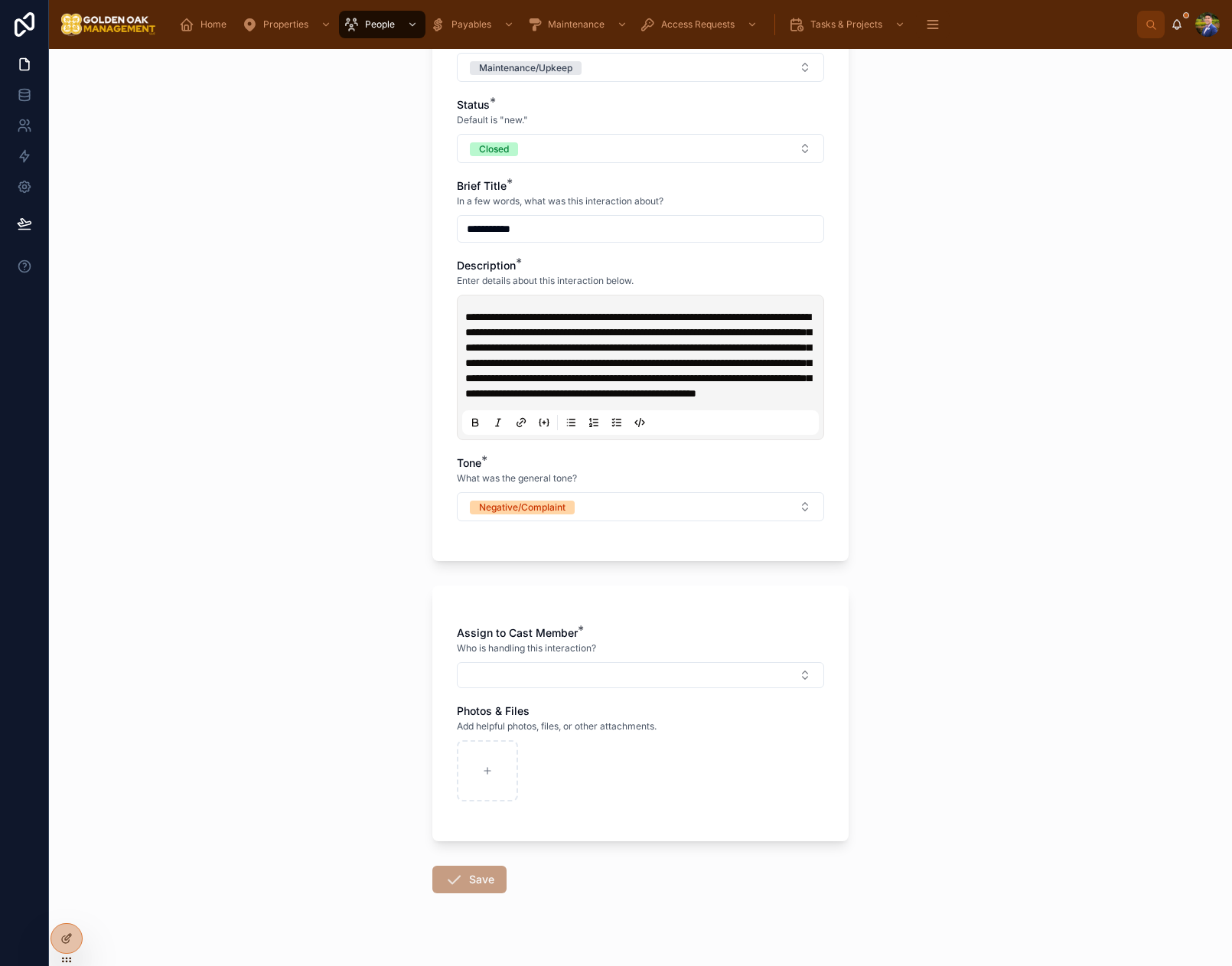
scroll to position [419, 0]
click at [567, 686] on button "Select Button" at bounding box center [640, 672] width 367 height 26
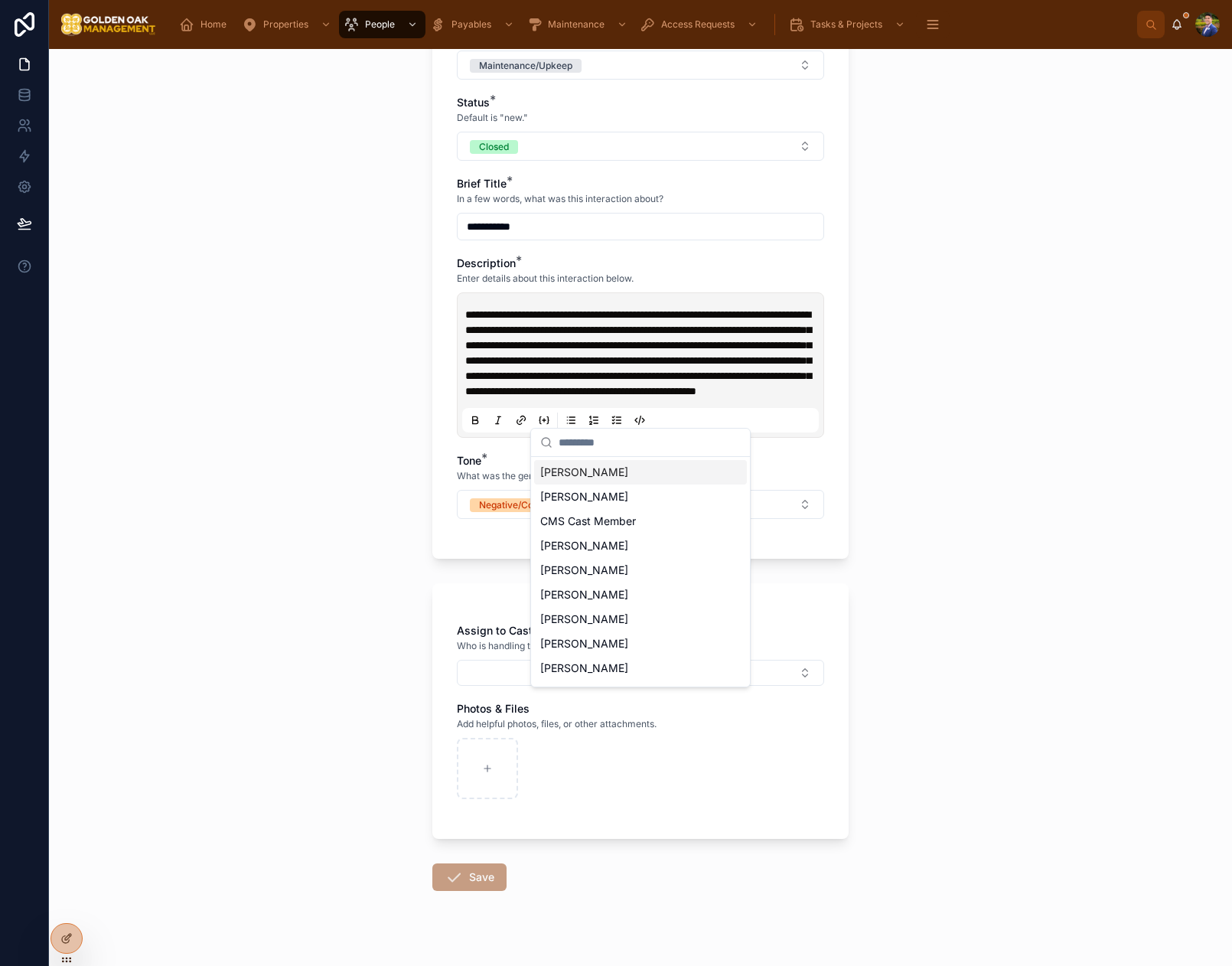
click at [612, 474] on span "[PERSON_NAME]" at bounding box center [585, 471] width 88 height 15
click at [257, 531] on div "**********" at bounding box center [641, 507] width 1184 height 917
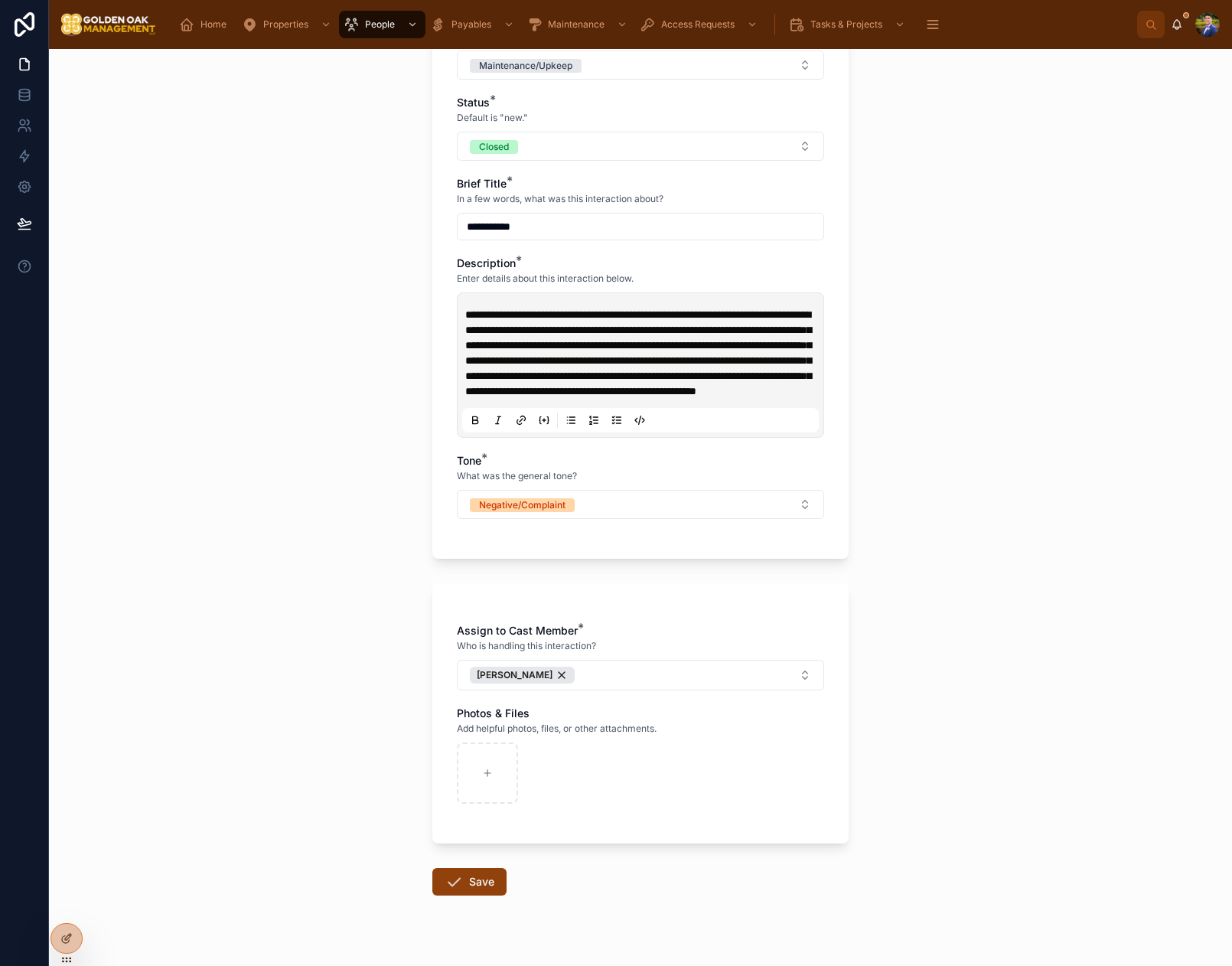
click at [482, 895] on button "Save" at bounding box center [470, 881] width 75 height 28
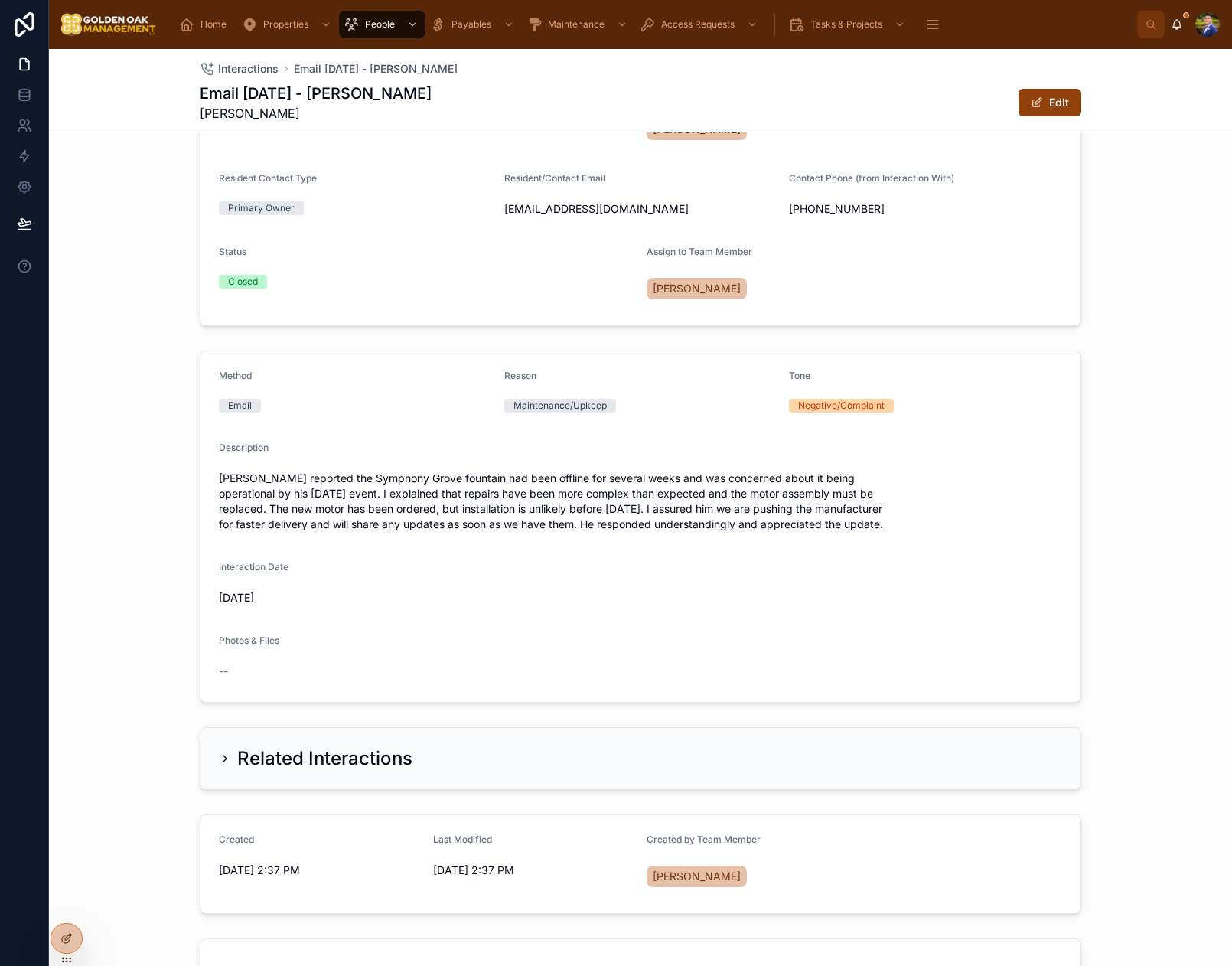
scroll to position [272, 0]
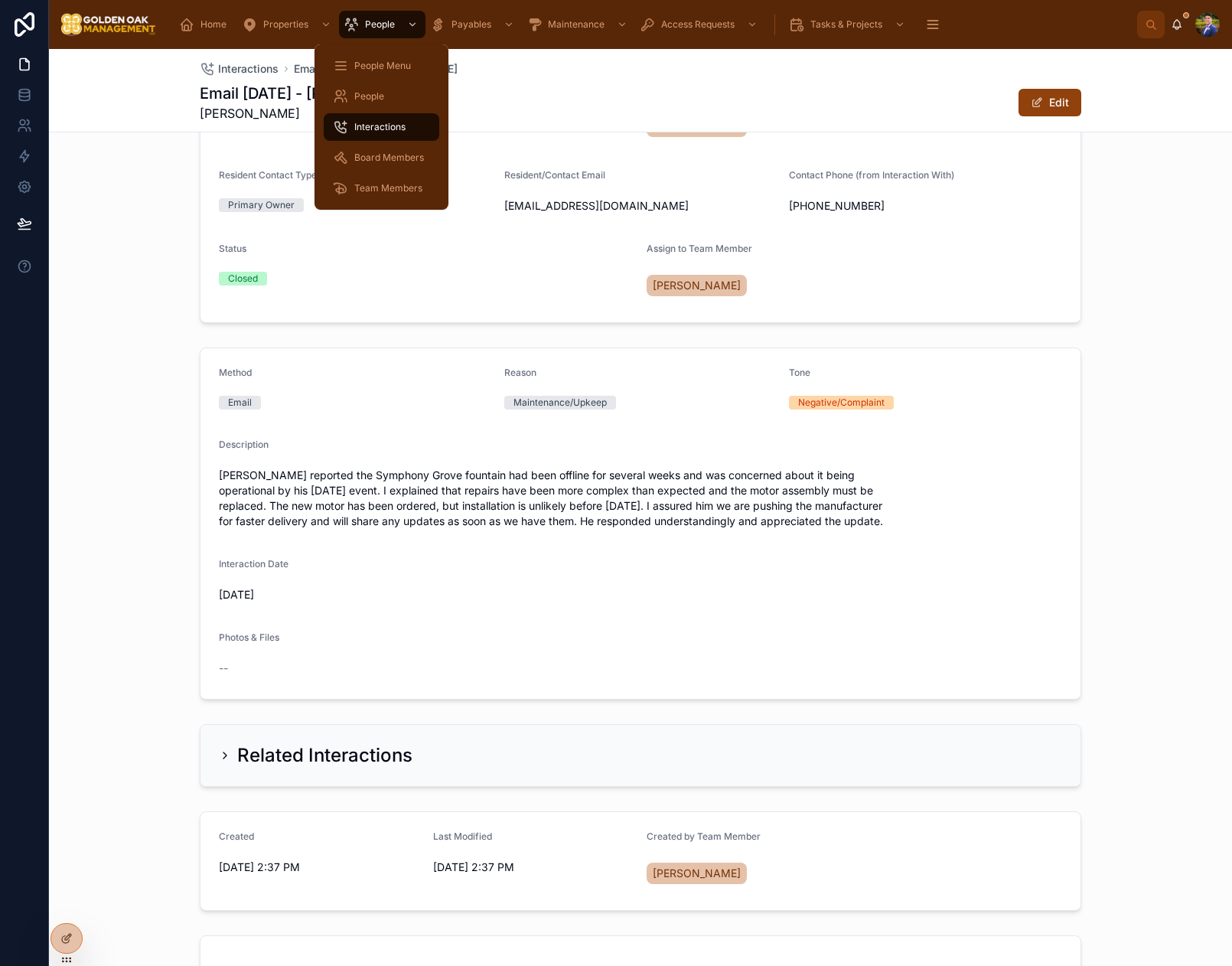
click at [400, 127] on span "Interactions" at bounding box center [380, 127] width 51 height 13
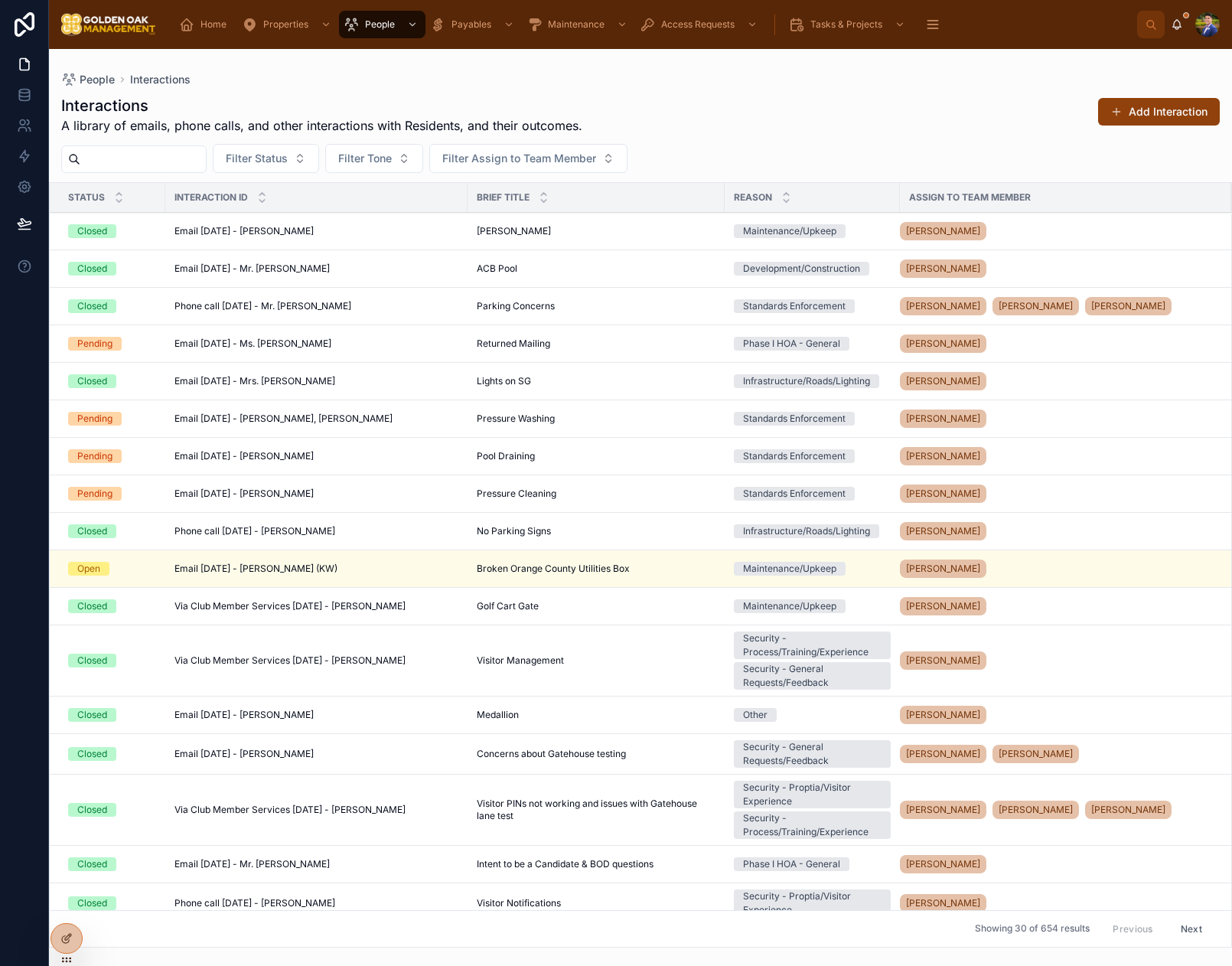
click at [191, 166] on input "text" at bounding box center [143, 159] width 126 height 22
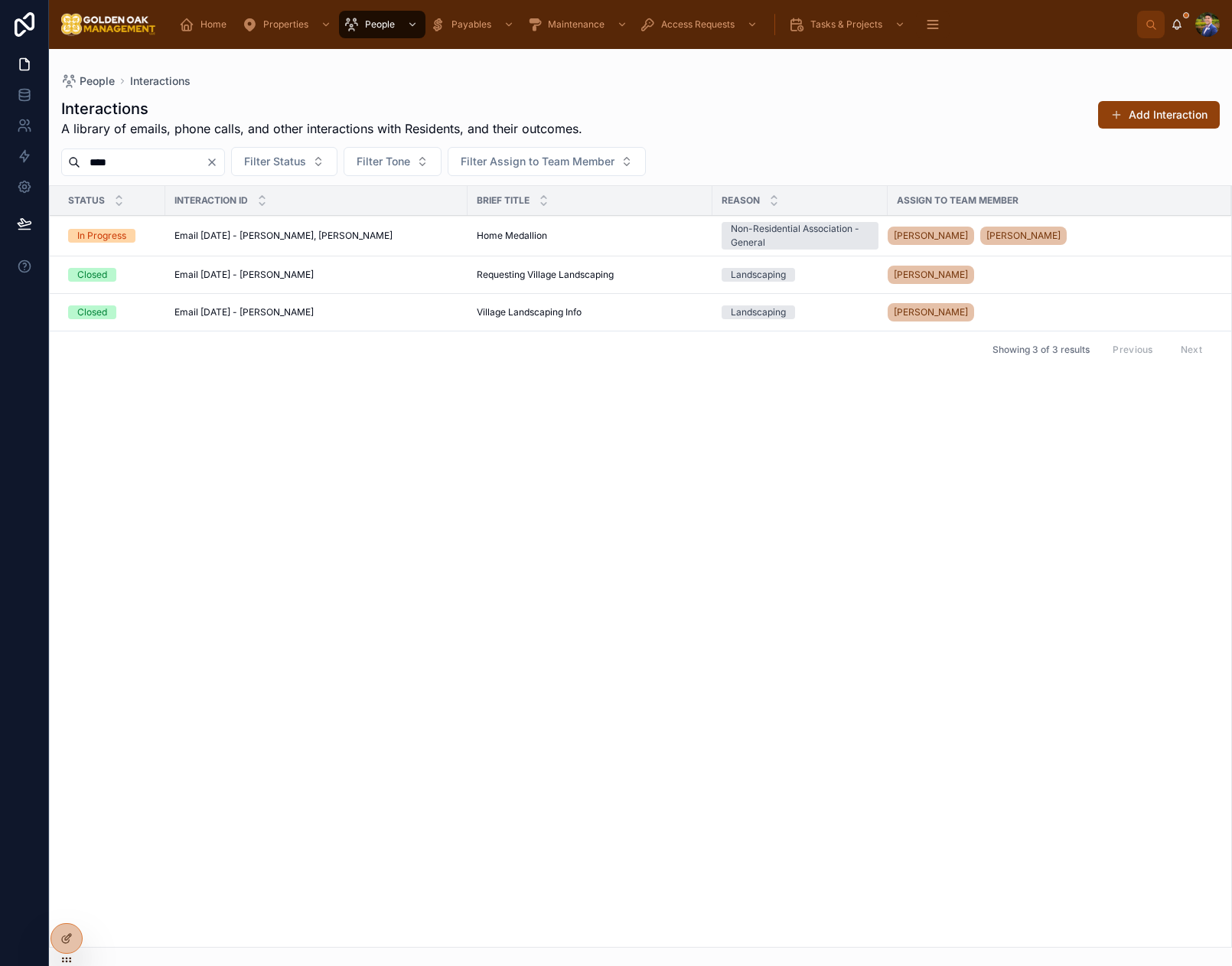
type input "****"
click at [318, 235] on span "Email [DATE] - [PERSON_NAME], [PERSON_NAME]" at bounding box center [283, 236] width 218 height 13
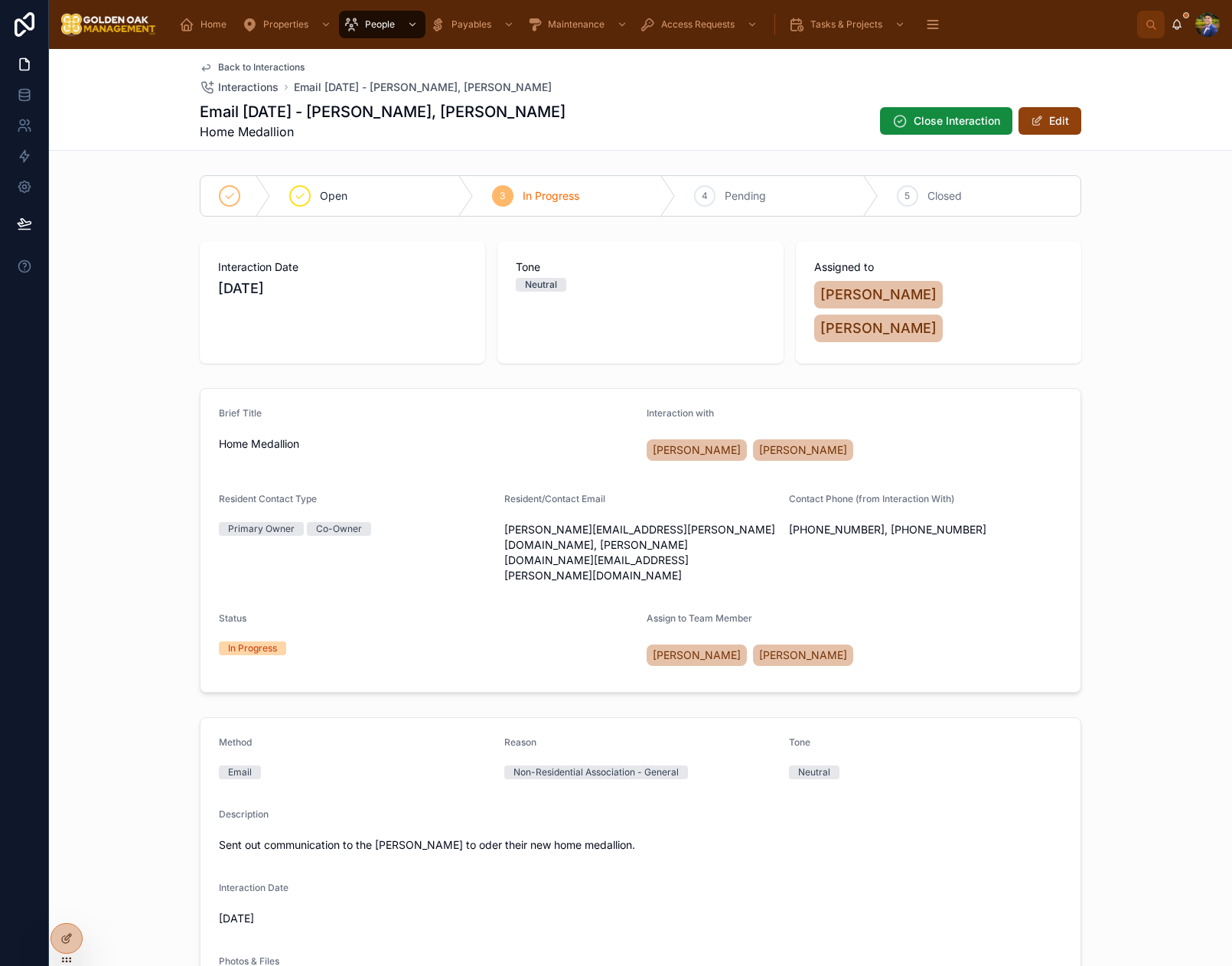
scroll to position [556, 0]
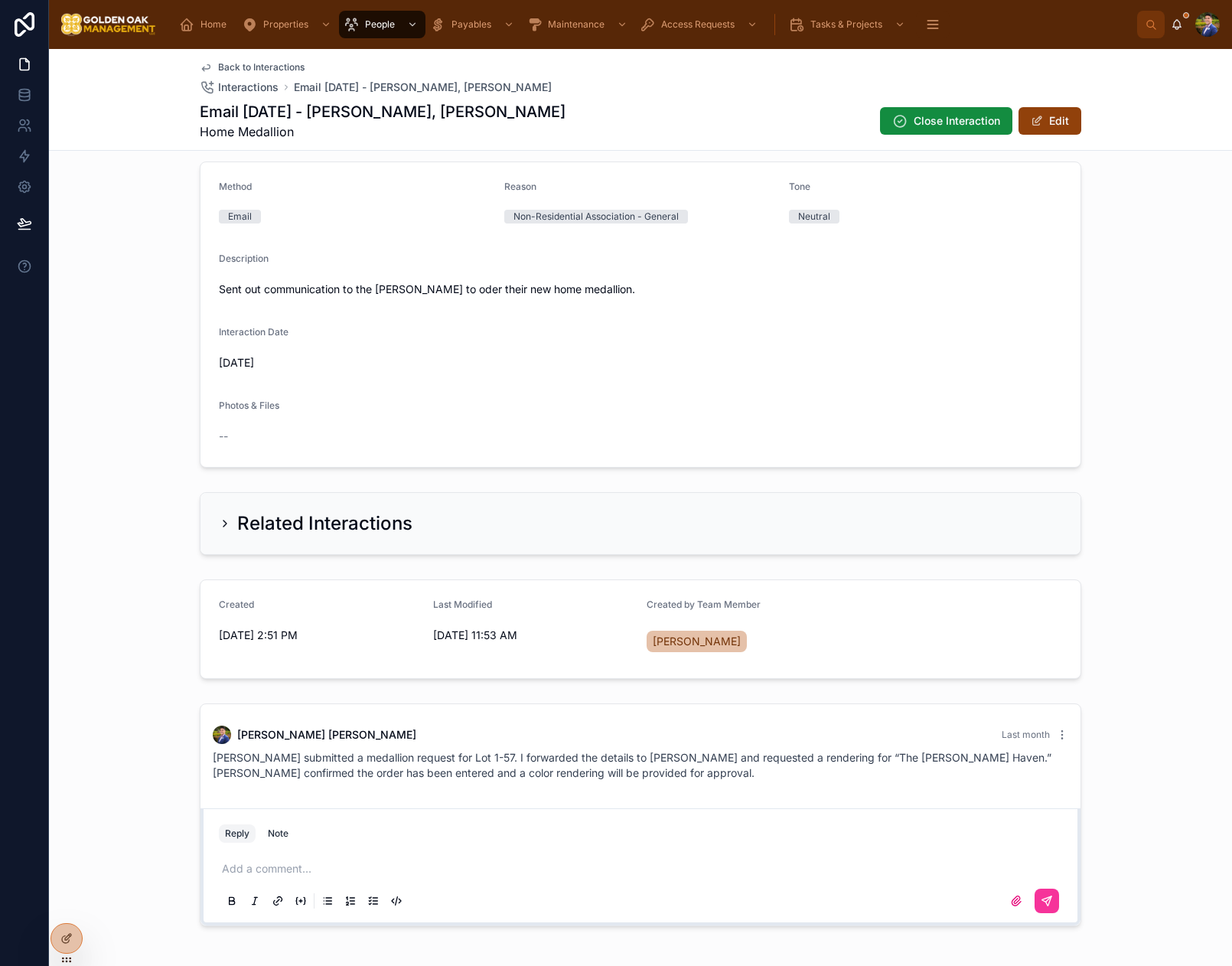
click at [339, 861] on p at bounding box center [643, 868] width 843 height 15
click at [1053, 888] on button at bounding box center [1046, 900] width 24 height 24
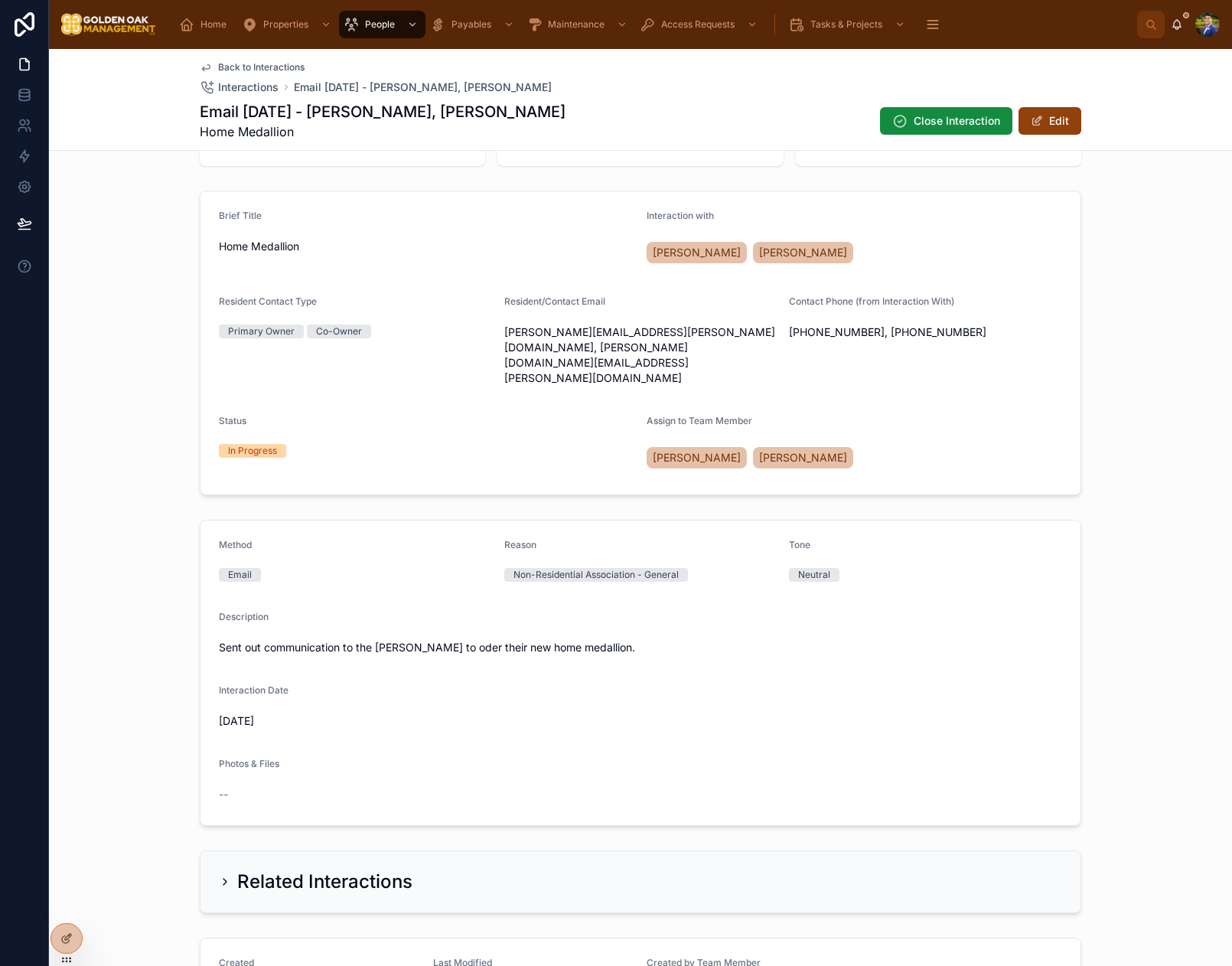
scroll to position [0, 0]
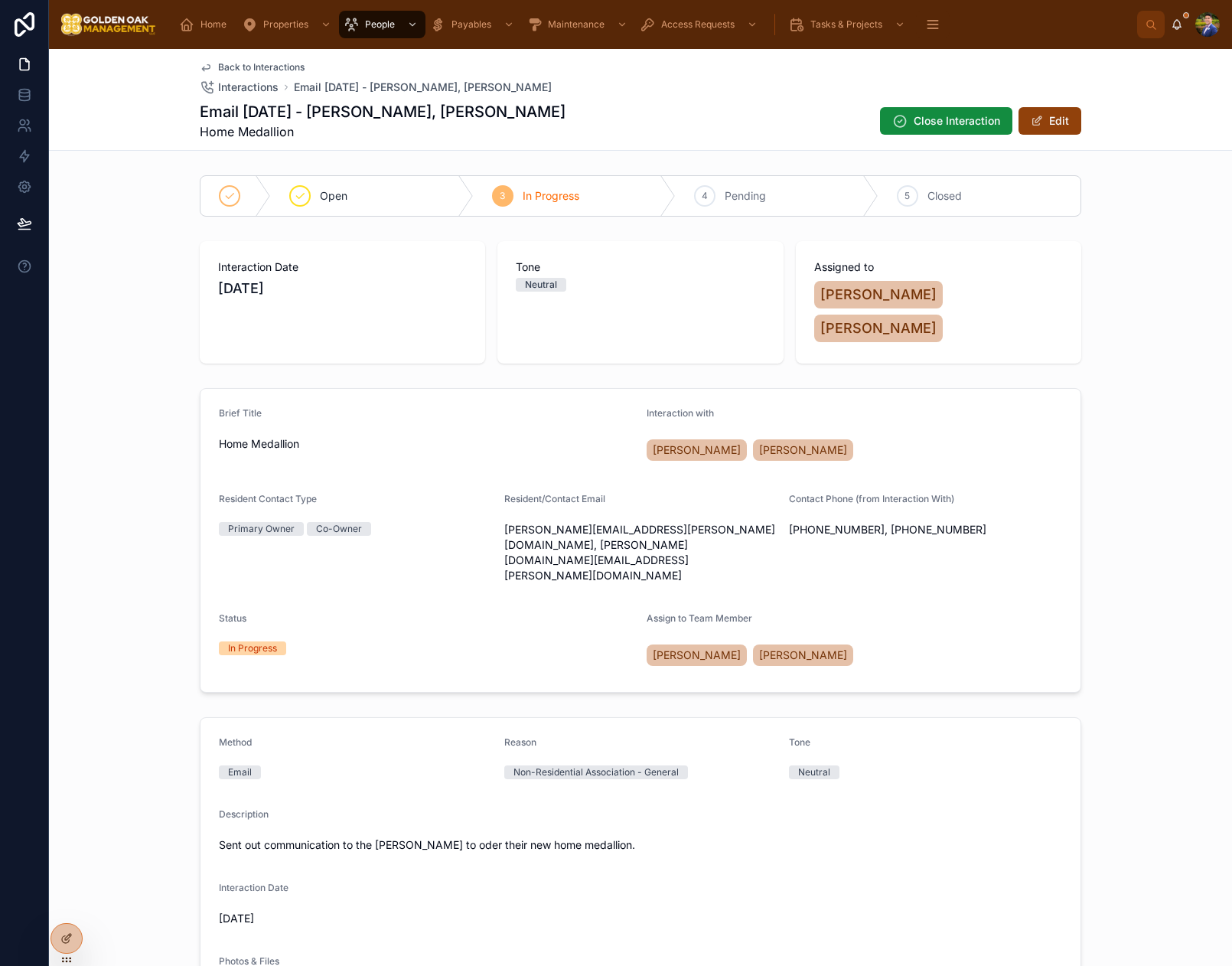
click at [723, 194] on div "4 Pending" at bounding box center [778, 196] width 203 height 40
click at [240, 67] on span "Back to Interactions" at bounding box center [261, 67] width 86 height 13
